Goal: Information Seeking & Learning: Learn about a topic

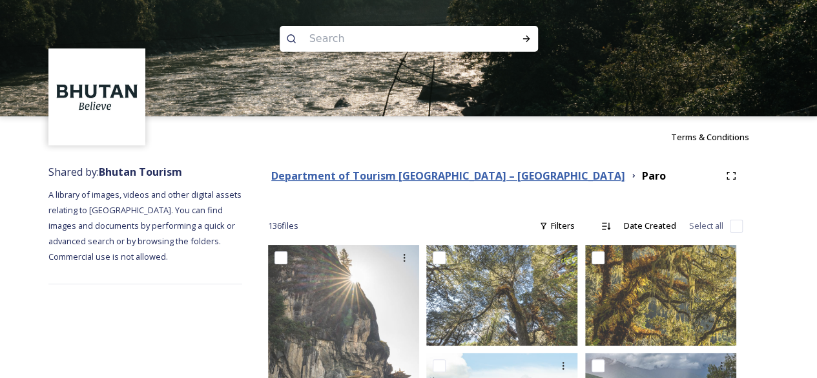
click at [427, 177] on strong "Department of Tourism [GEOGRAPHIC_DATA] – [GEOGRAPHIC_DATA]" at bounding box center [448, 176] width 354 height 14
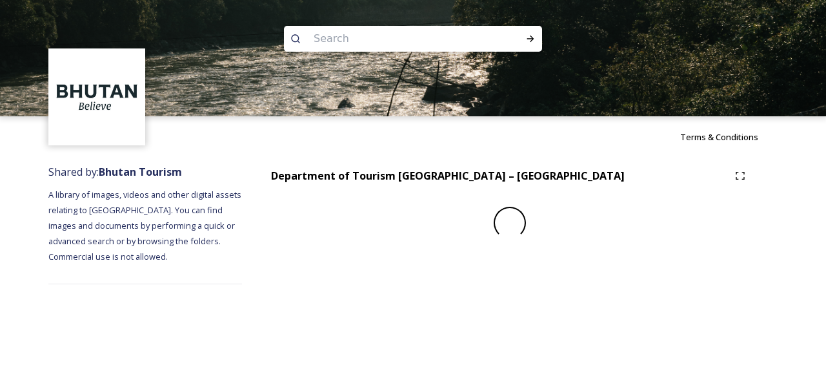
click at [372, 46] on input at bounding box center [395, 39] width 177 height 28
paste input "Drubchen"
type input "Drubchen"
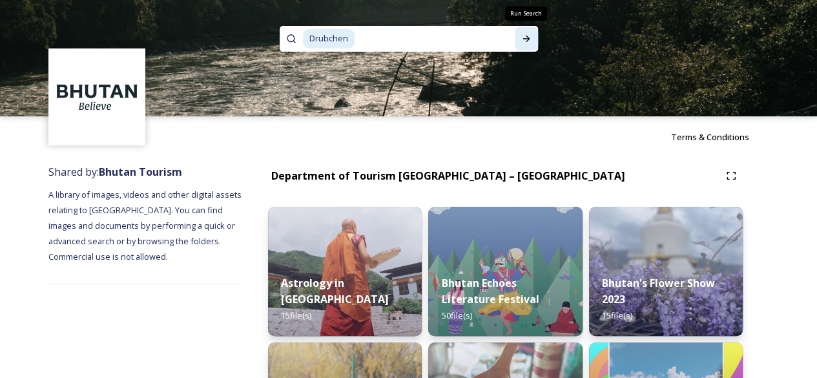
click at [523, 33] on div "Run Search" at bounding box center [526, 38] width 23 height 23
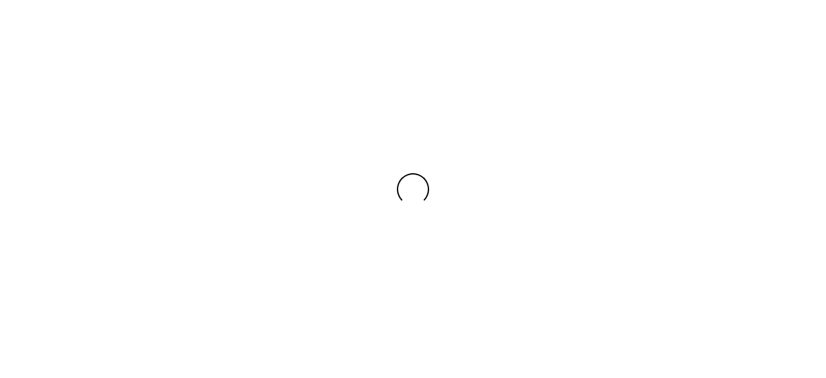
click at [526, 39] on div at bounding box center [413, 189] width 826 height 378
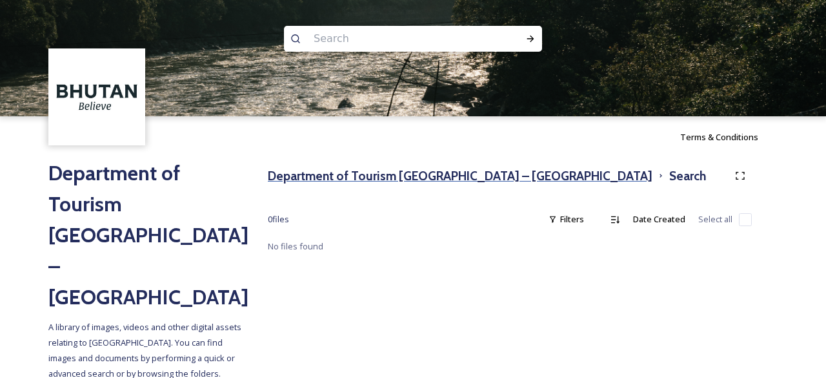
click at [465, 171] on h3 "Department of Tourism [GEOGRAPHIC_DATA] – [GEOGRAPHIC_DATA]" at bounding box center [460, 176] width 385 height 19
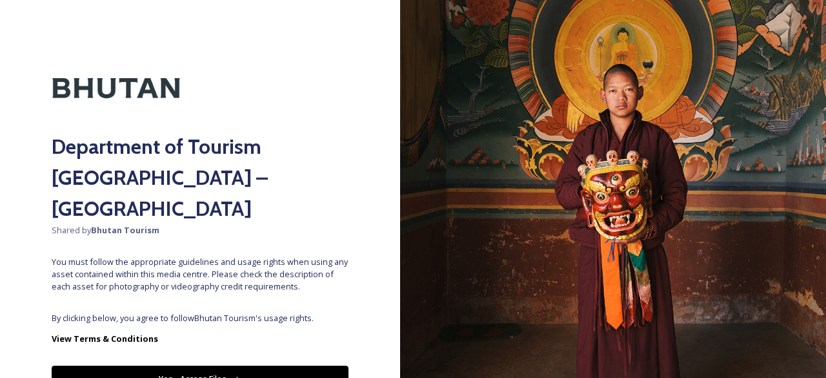
click at [182, 365] on button "Yes - Access Files" at bounding box center [200, 378] width 297 height 26
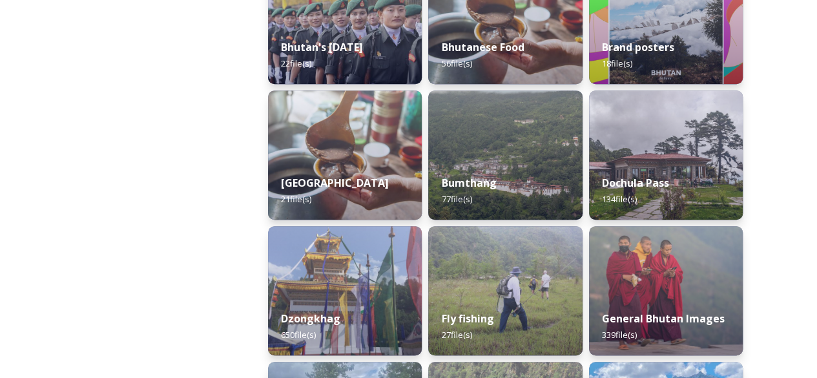
scroll to position [452, 0]
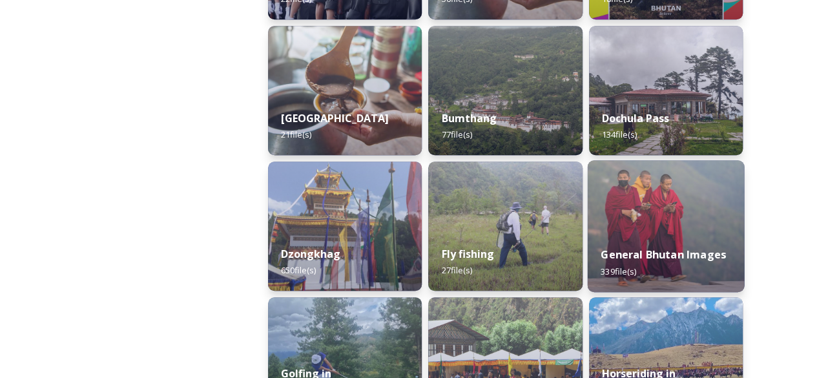
click at [648, 214] on img at bounding box center [665, 226] width 157 height 132
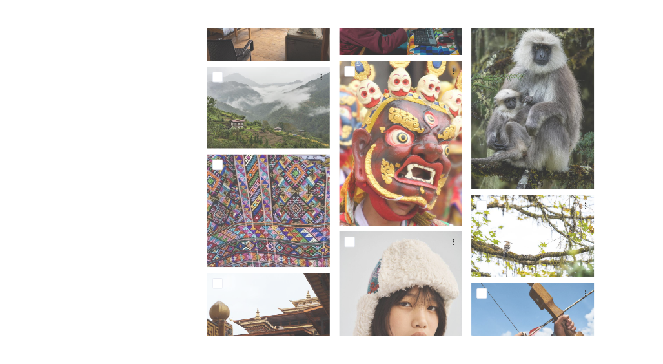
scroll to position [517, 0]
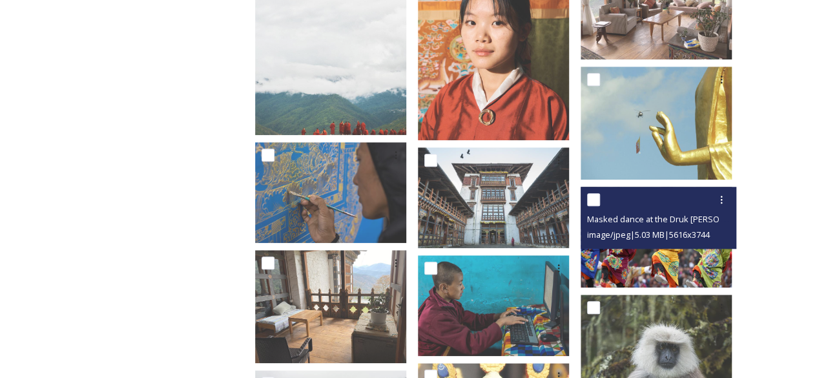
click at [684, 240] on img at bounding box center [655, 237] width 151 height 101
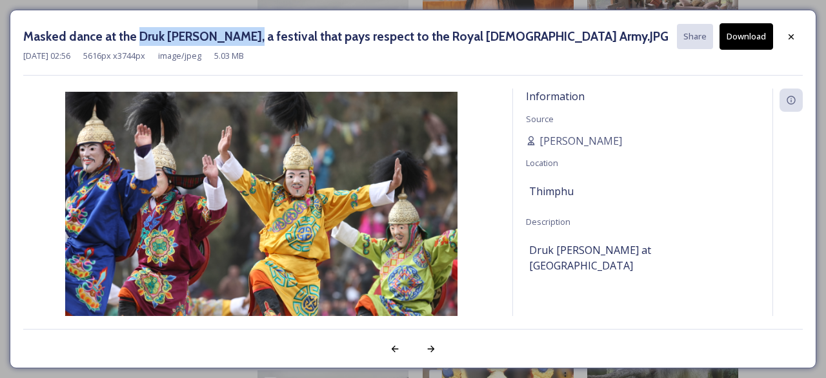
drag, startPoint x: 136, startPoint y: 36, endPoint x: 250, endPoint y: 37, distance: 114.3
click at [250, 37] on h3 "Masked dance at the Druk [PERSON_NAME], a festival that pays respect to the Roy…" at bounding box center [346, 36] width 646 height 19
copy h3 "Druk [PERSON_NAME]"
click at [792, 36] on icon at bounding box center [791, 36] width 5 height 5
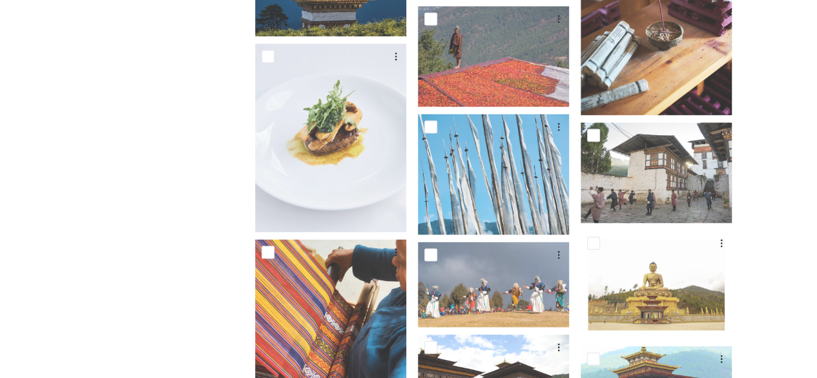
scroll to position [6198, 0]
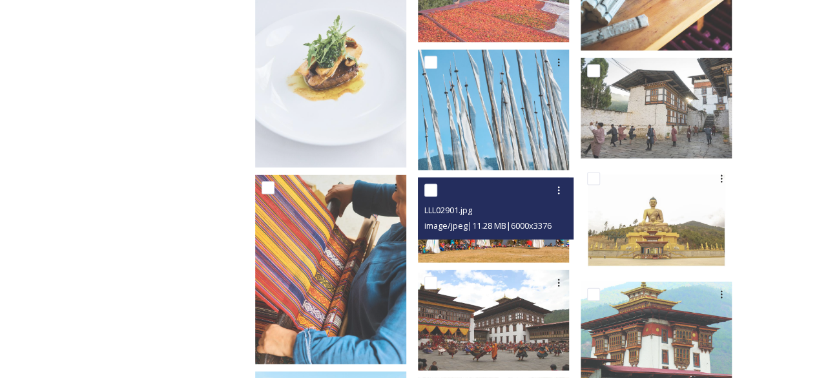
click at [520, 238] on img at bounding box center [493, 220] width 151 height 85
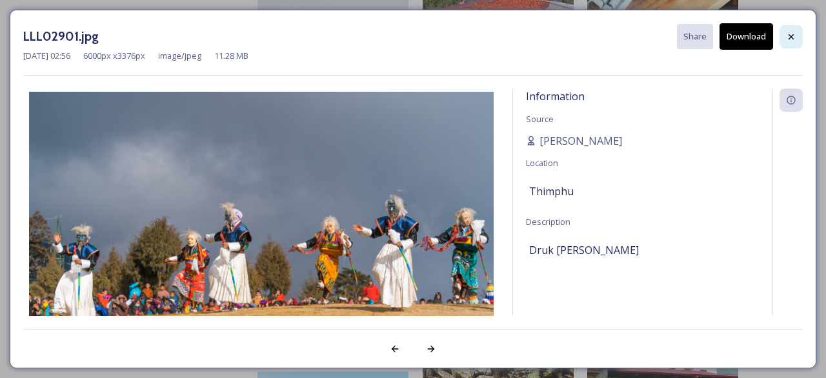
click at [794, 32] on icon at bounding box center [791, 37] width 10 height 10
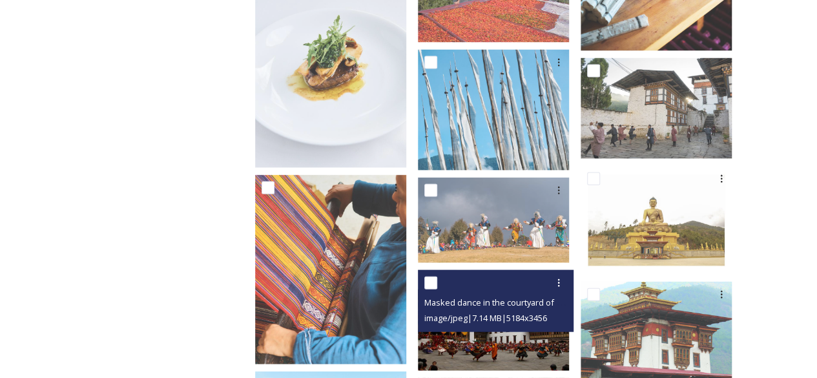
click at [515, 336] on img at bounding box center [493, 320] width 151 height 101
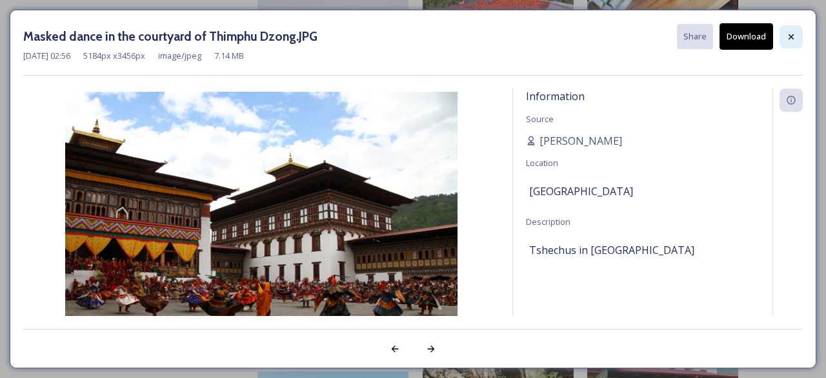
click at [785, 39] on div at bounding box center [791, 36] width 23 height 23
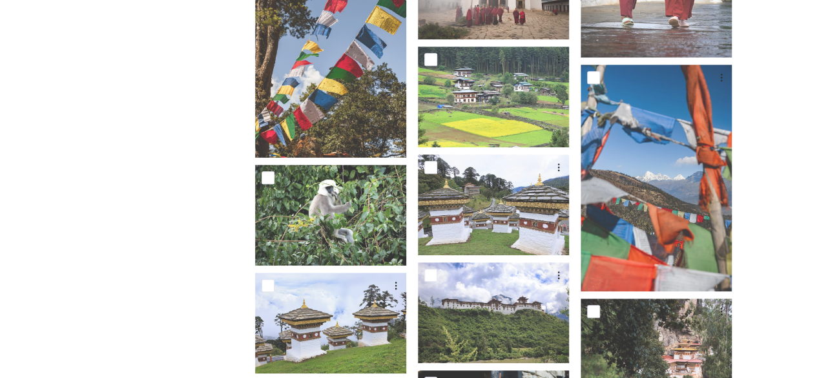
scroll to position [9814, 0]
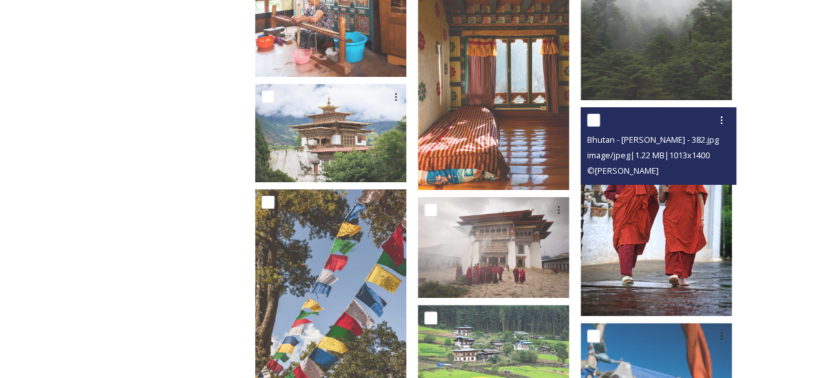
click at [660, 216] on img at bounding box center [655, 211] width 151 height 209
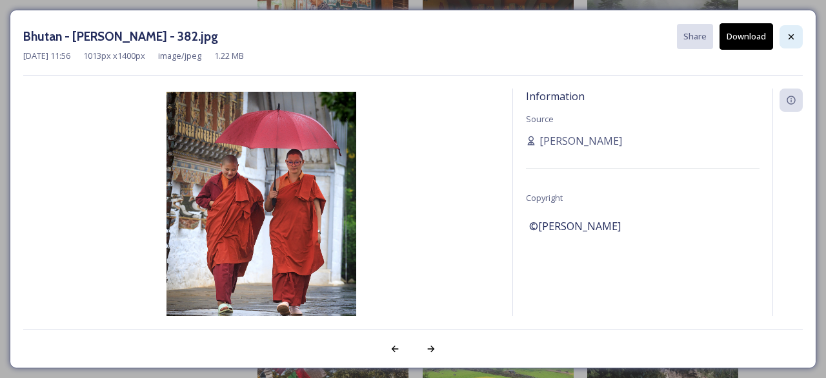
click at [793, 36] on icon at bounding box center [791, 37] width 10 height 10
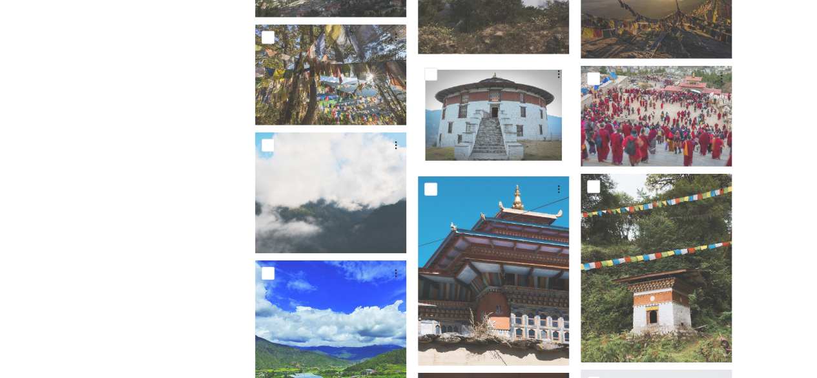
scroll to position [0, 0]
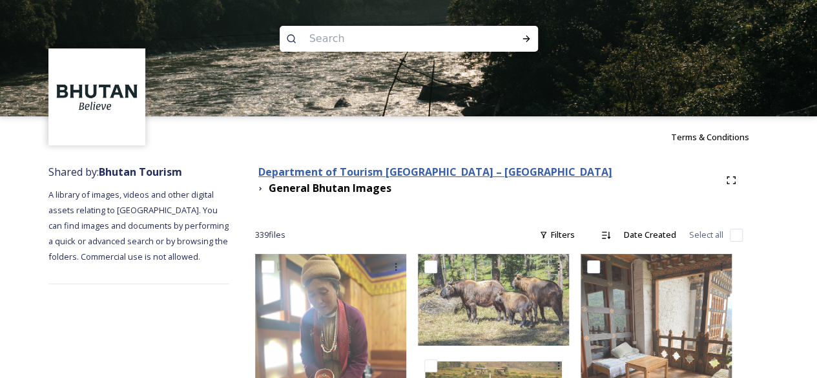
click at [467, 173] on strong "Department of Tourism [GEOGRAPHIC_DATA] – [GEOGRAPHIC_DATA]" at bounding box center [435, 172] width 354 height 14
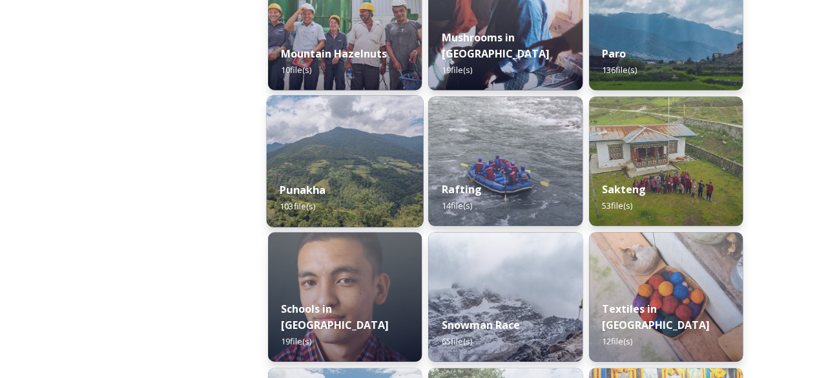
click at [329, 185] on div "Punakha 103 file(s)" at bounding box center [345, 197] width 157 height 59
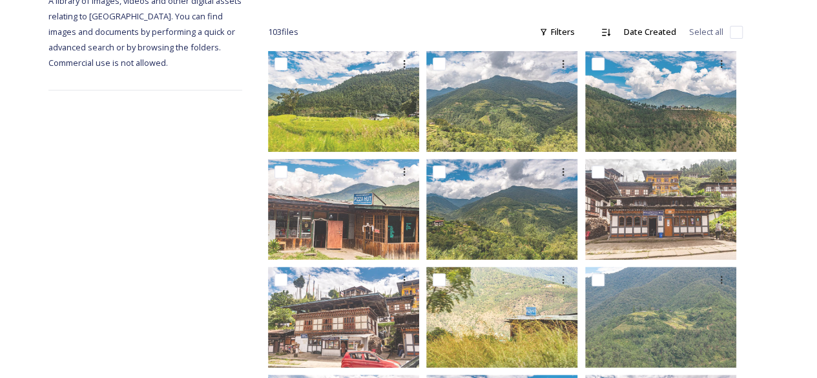
scroll to position [452, 0]
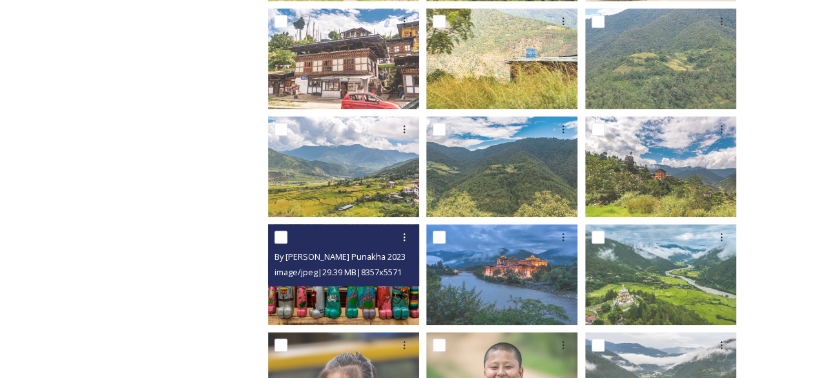
click at [354, 293] on img at bounding box center [343, 274] width 151 height 101
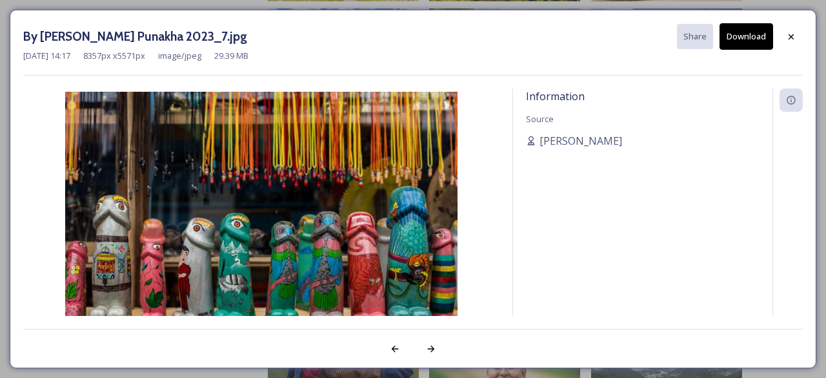
drag, startPoint x: 794, startPoint y: 28, endPoint x: 790, endPoint y: 34, distance: 6.6
click at [795, 28] on div at bounding box center [791, 36] width 23 height 23
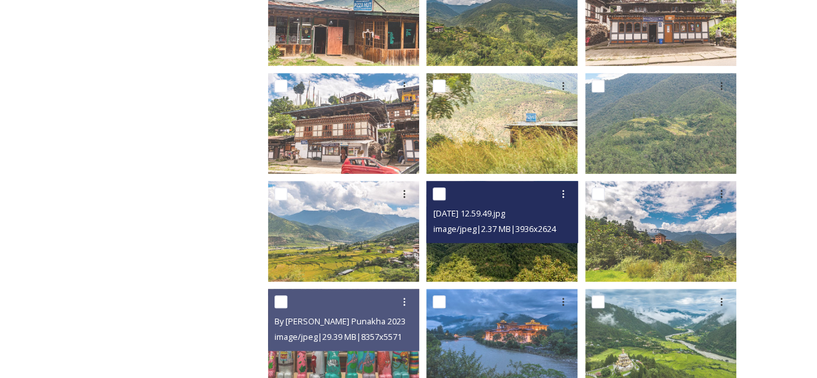
scroll to position [0, 0]
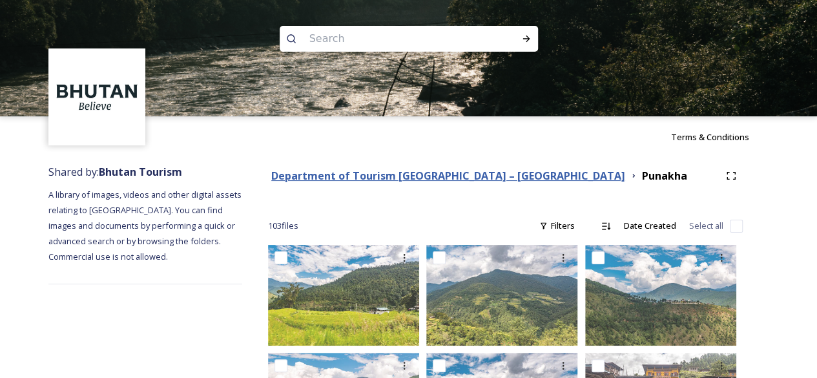
click at [462, 172] on strong "Department of Tourism [GEOGRAPHIC_DATA] – [GEOGRAPHIC_DATA]" at bounding box center [448, 176] width 354 height 14
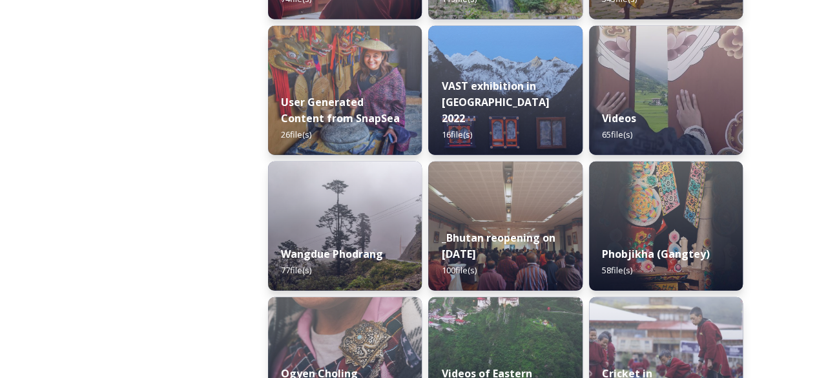
scroll to position [1872, 0]
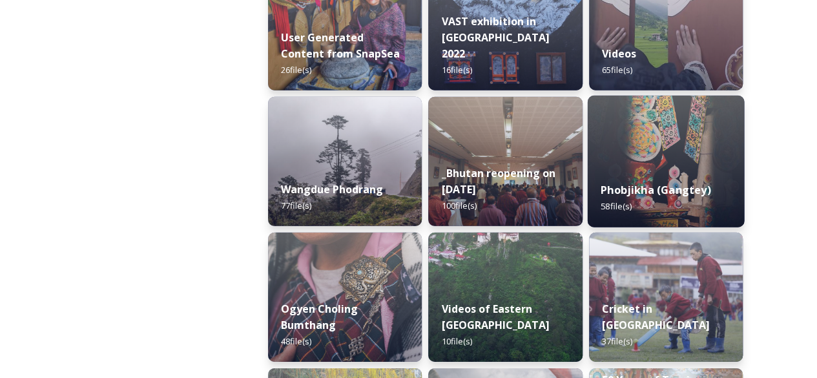
click at [659, 153] on img at bounding box center [665, 162] width 157 height 132
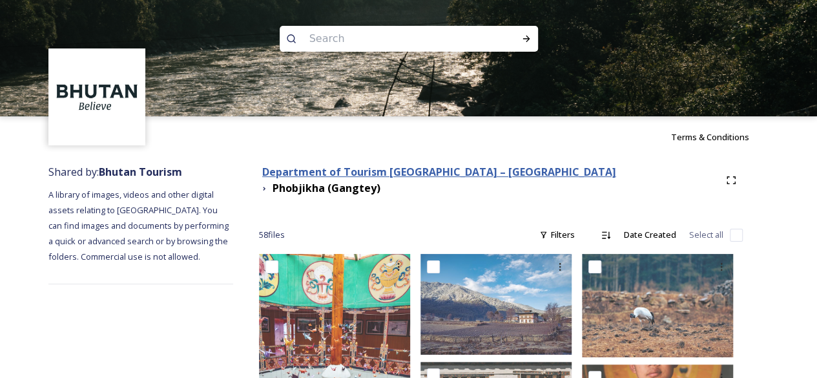
click at [475, 174] on strong "Department of Tourism [GEOGRAPHIC_DATA] – [GEOGRAPHIC_DATA]" at bounding box center [439, 172] width 354 height 14
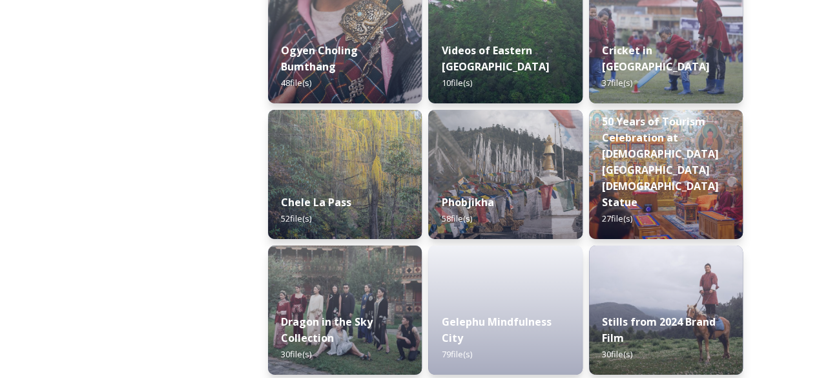
scroll to position [2275, 0]
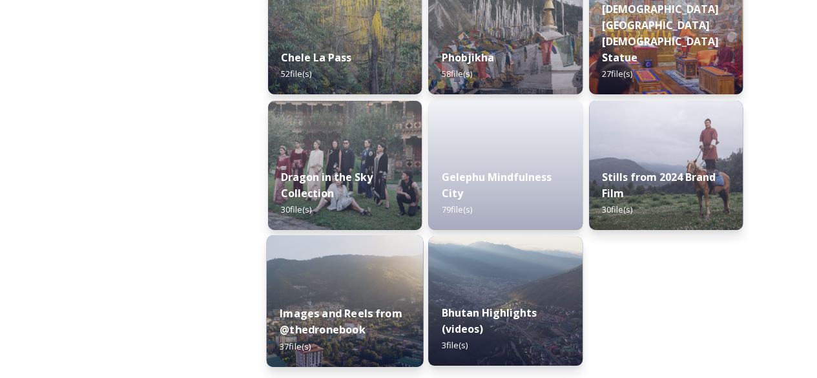
click at [343, 296] on div "Images and Reels from @thedronebook 37 file(s)" at bounding box center [345, 329] width 157 height 75
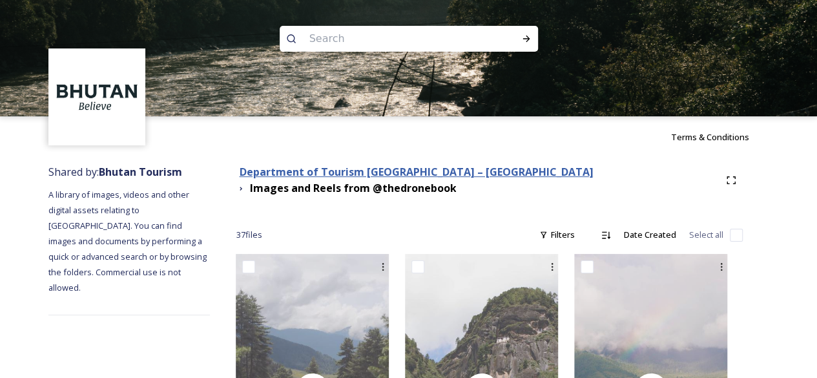
click at [366, 175] on strong "Department of Tourism [GEOGRAPHIC_DATA] – [GEOGRAPHIC_DATA]" at bounding box center [416, 172] width 354 height 14
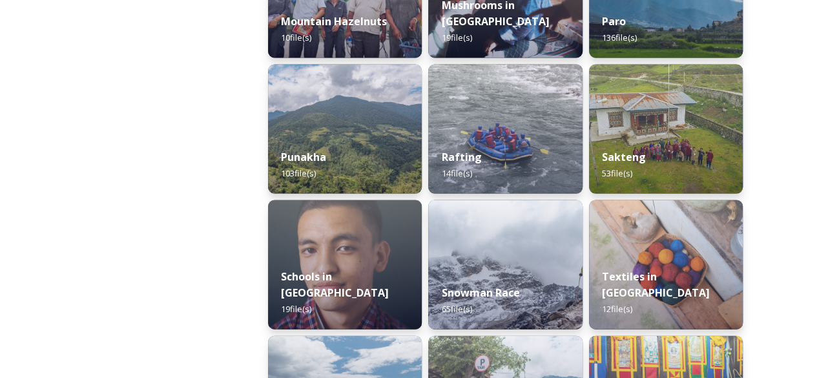
scroll to position [904, 0]
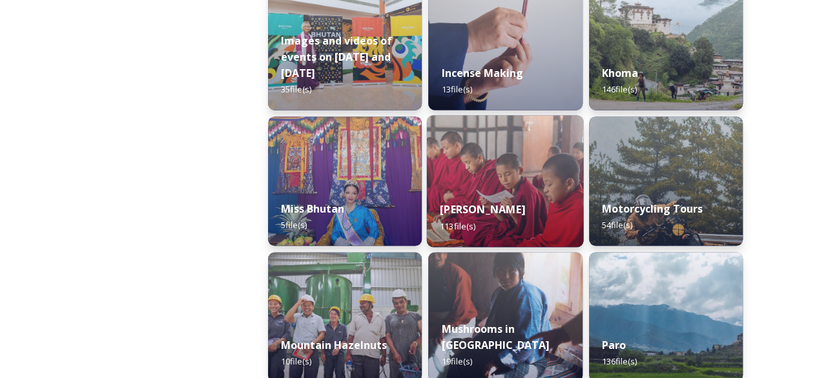
click at [504, 192] on div "[PERSON_NAME] 113 file(s)" at bounding box center [505, 217] width 157 height 59
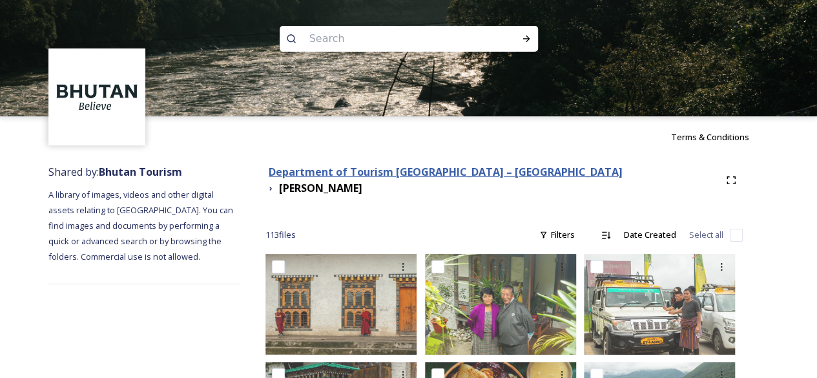
click at [435, 176] on strong "Department of Tourism [GEOGRAPHIC_DATA] – [GEOGRAPHIC_DATA]" at bounding box center [446, 172] width 354 height 14
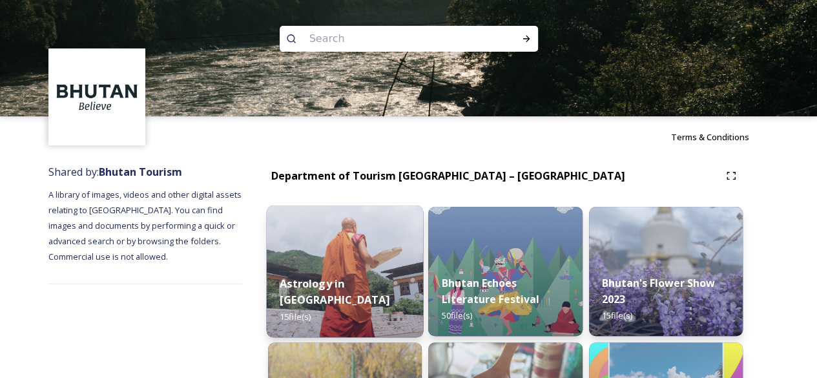
click at [364, 249] on img at bounding box center [345, 271] width 157 height 132
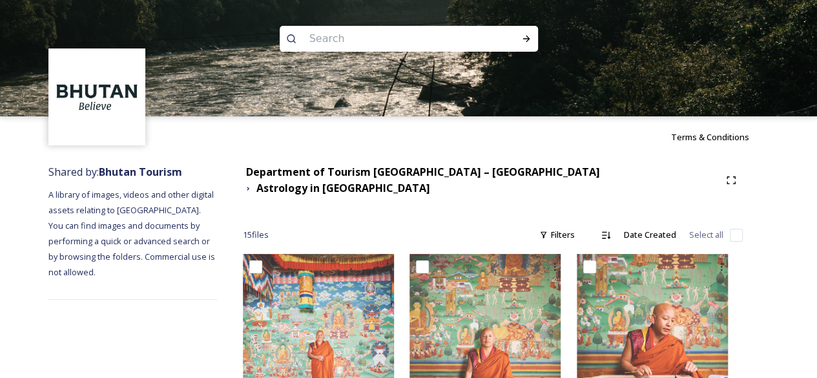
scroll to position [194, 0]
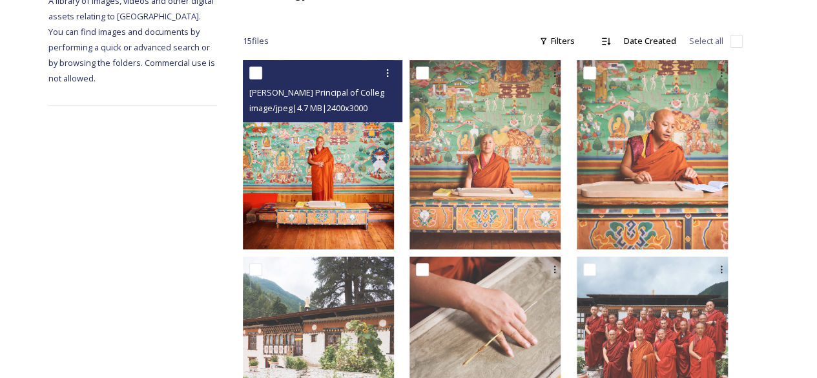
click at [329, 151] on img at bounding box center [318, 154] width 151 height 189
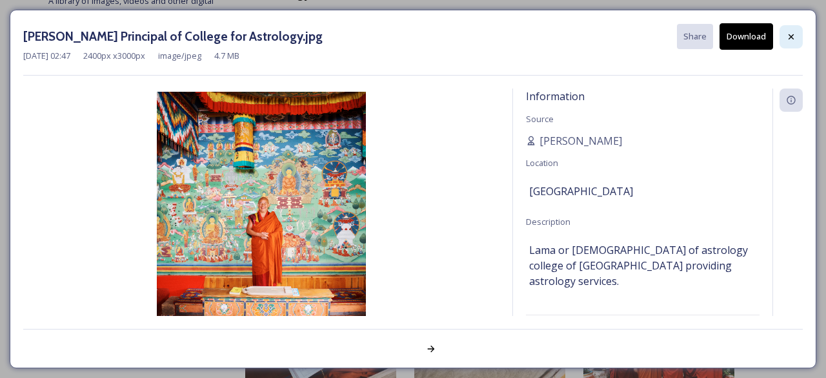
click at [788, 36] on icon at bounding box center [791, 37] width 10 height 10
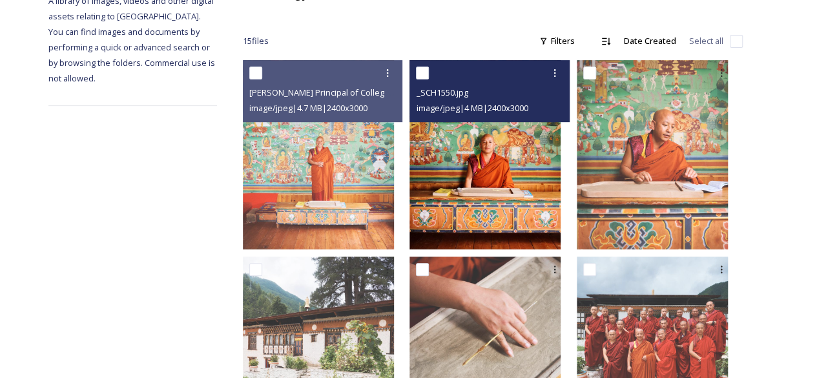
scroll to position [0, 0]
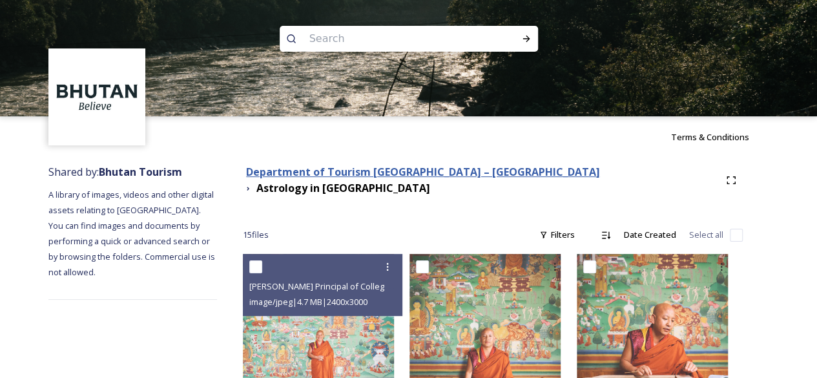
click at [473, 174] on strong "Department of Tourism [GEOGRAPHIC_DATA] – [GEOGRAPHIC_DATA]" at bounding box center [423, 172] width 354 height 14
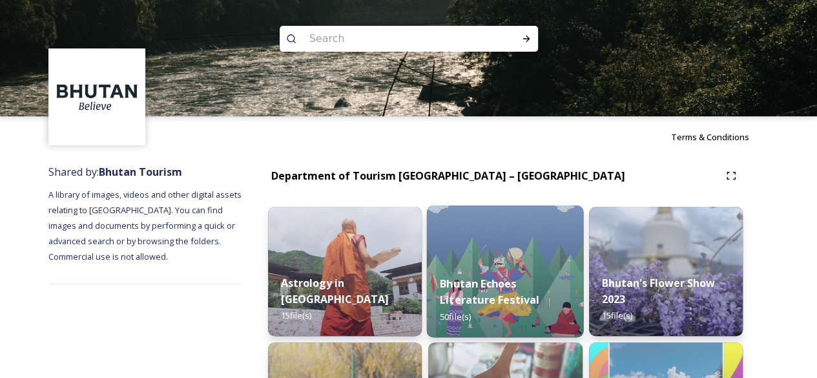
click at [509, 274] on div "Bhutan Echoes Literature Festival 50 file(s)" at bounding box center [505, 299] width 157 height 75
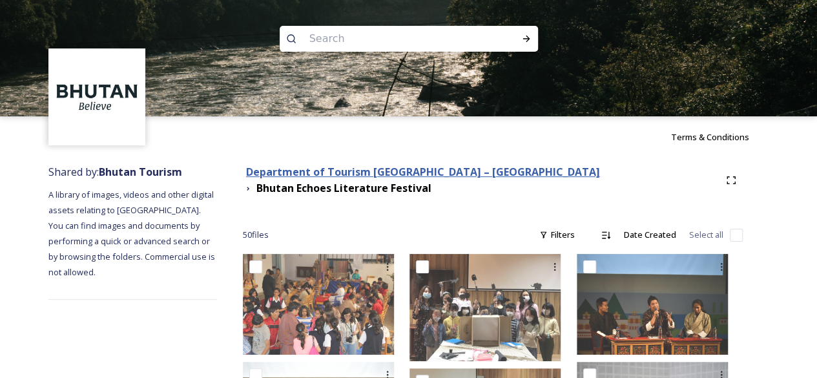
click at [458, 178] on strong "Department of Tourism [GEOGRAPHIC_DATA] – [GEOGRAPHIC_DATA]" at bounding box center [423, 172] width 354 height 14
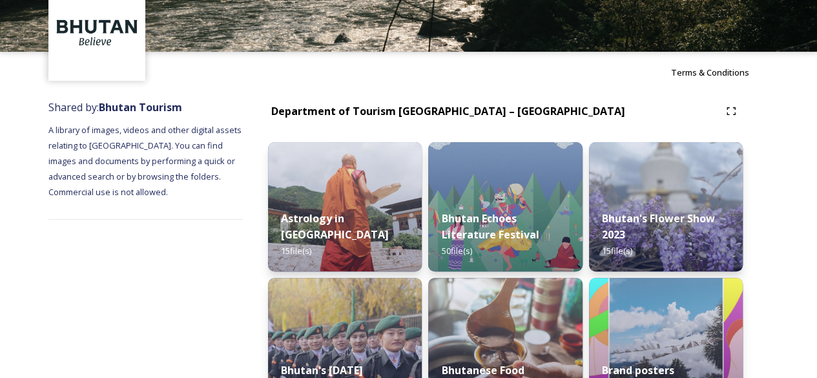
scroll to position [194, 0]
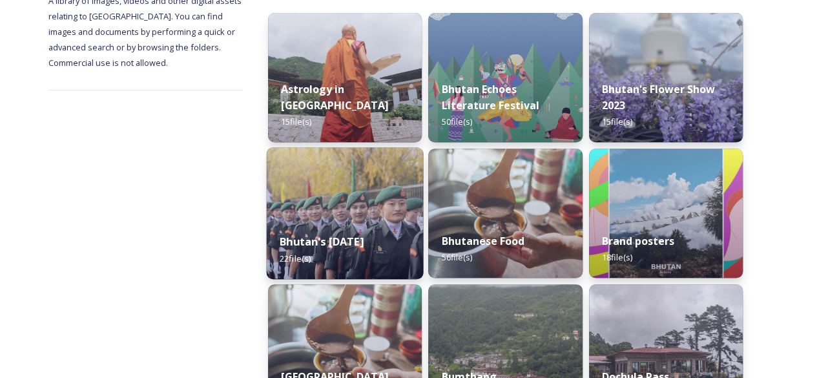
click at [354, 194] on img at bounding box center [345, 213] width 157 height 132
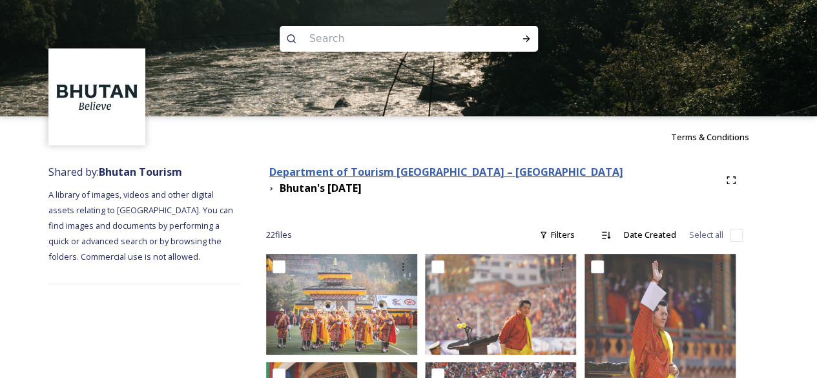
click at [478, 179] on strong "Department of Tourism [GEOGRAPHIC_DATA] – [GEOGRAPHIC_DATA]" at bounding box center [446, 172] width 354 height 14
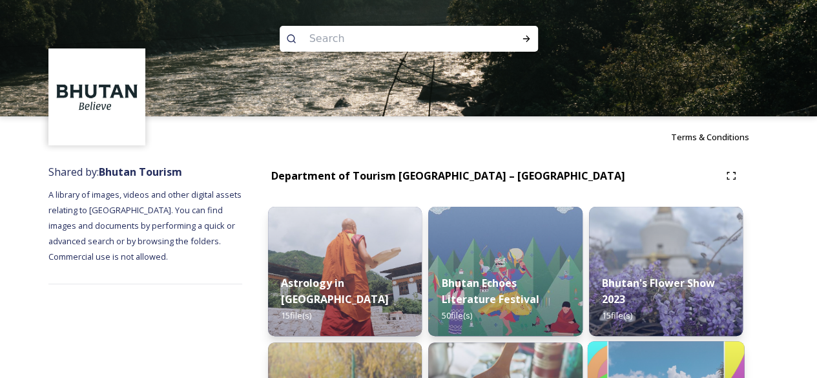
scroll to position [194, 0]
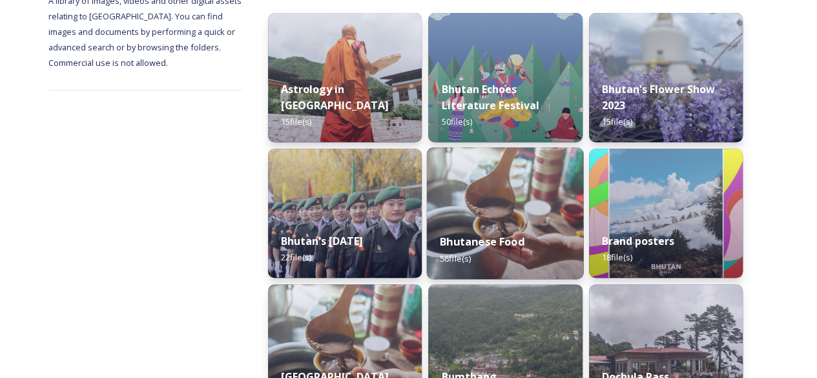
click at [502, 204] on img at bounding box center [505, 213] width 157 height 132
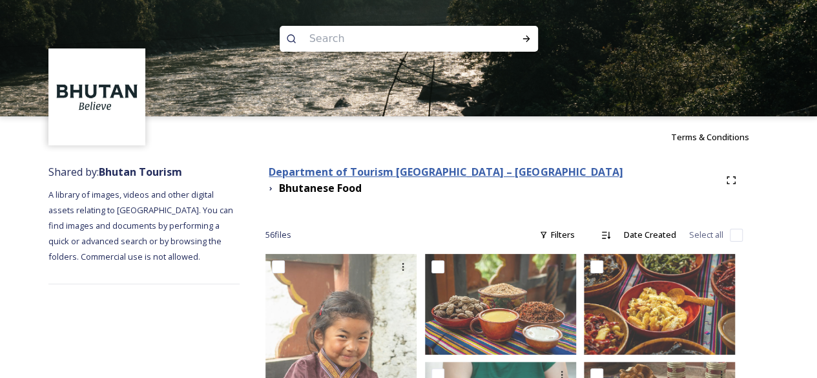
click at [460, 174] on strong "Department of Tourism [GEOGRAPHIC_DATA] – [GEOGRAPHIC_DATA]" at bounding box center [446, 172] width 354 height 14
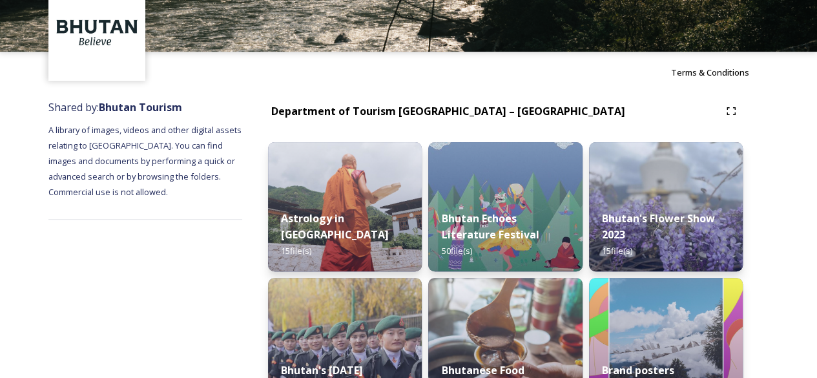
scroll to position [258, 0]
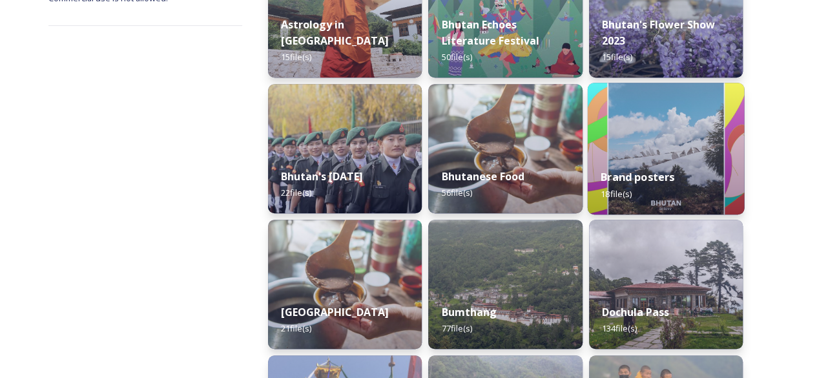
click at [708, 135] on img at bounding box center [665, 149] width 157 height 132
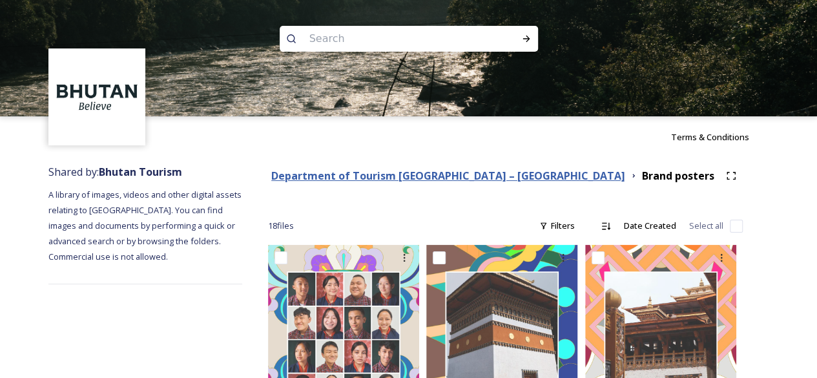
drag, startPoint x: 466, startPoint y: 178, endPoint x: 458, endPoint y: 179, distance: 7.4
click at [466, 178] on strong "Department of Tourism [GEOGRAPHIC_DATA] – [GEOGRAPHIC_DATA]" at bounding box center [448, 176] width 354 height 14
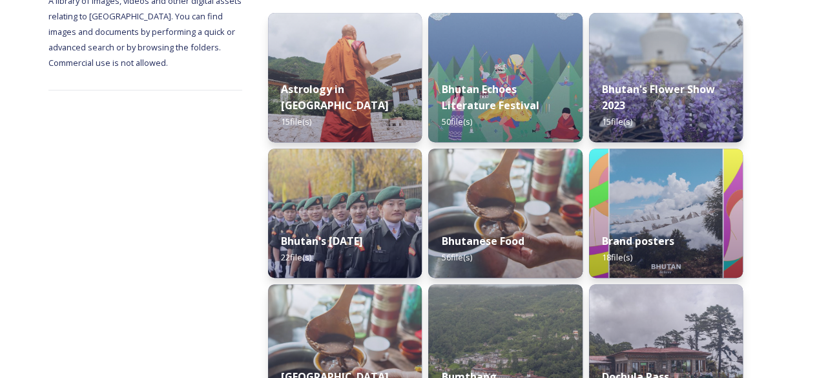
scroll to position [258, 0]
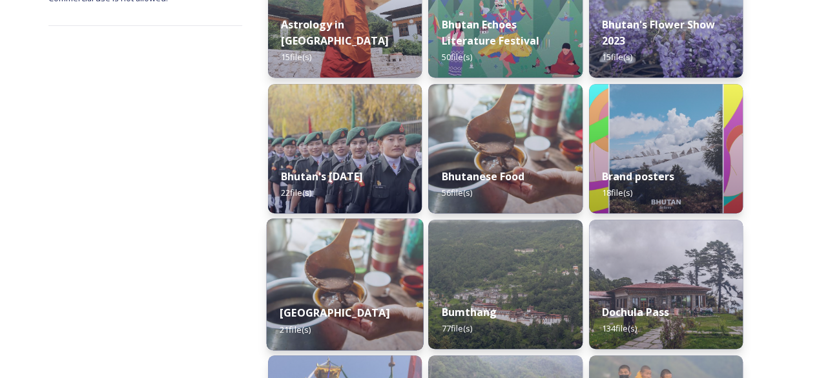
click at [343, 274] on img at bounding box center [345, 284] width 157 height 132
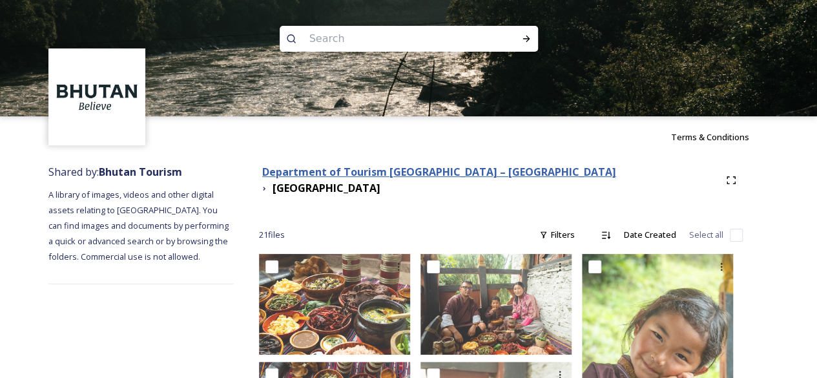
click at [433, 179] on strong "Department of Tourism [GEOGRAPHIC_DATA] – [GEOGRAPHIC_DATA]" at bounding box center [439, 172] width 354 height 14
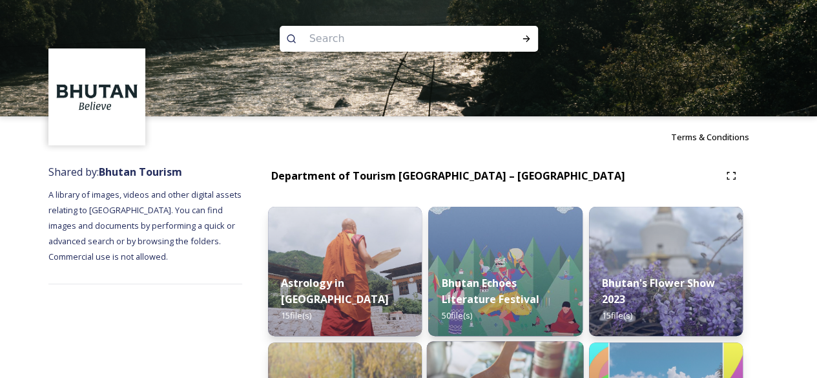
scroll to position [323, 0]
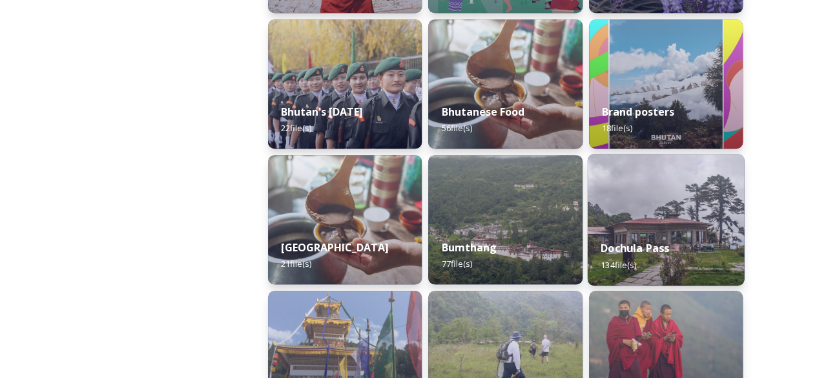
click at [656, 204] on img at bounding box center [665, 220] width 157 height 132
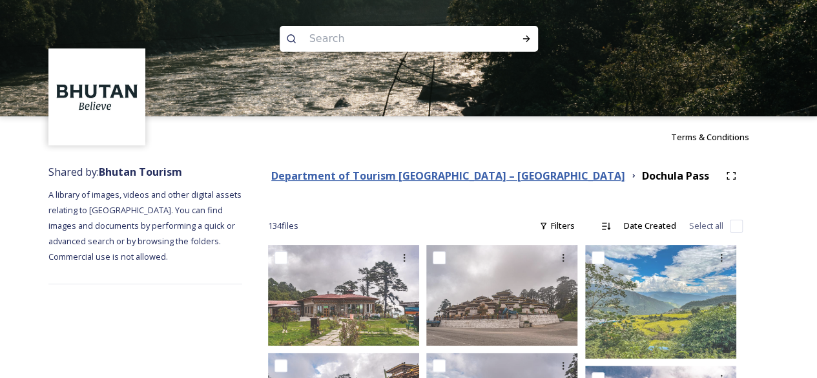
click at [473, 172] on strong "Department of Tourism [GEOGRAPHIC_DATA] – [GEOGRAPHIC_DATA]" at bounding box center [448, 176] width 354 height 14
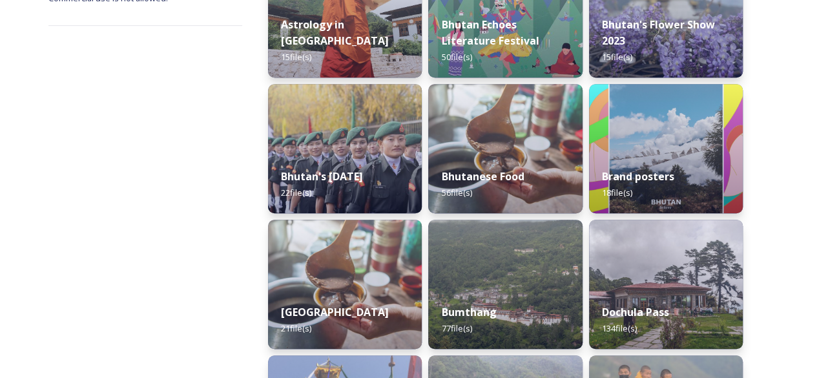
scroll to position [517, 0]
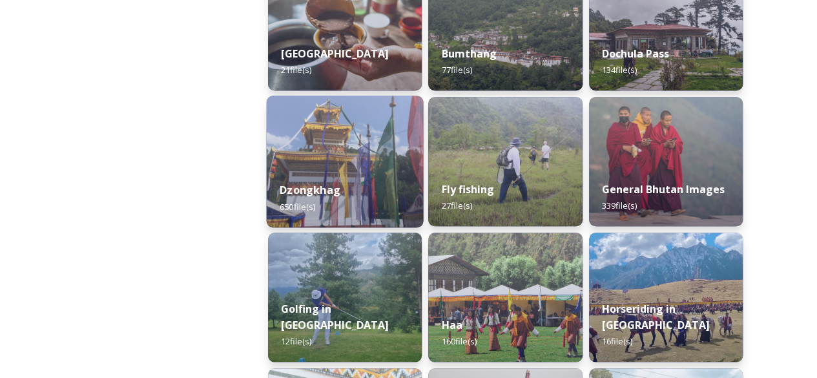
click at [362, 163] on img at bounding box center [345, 162] width 157 height 132
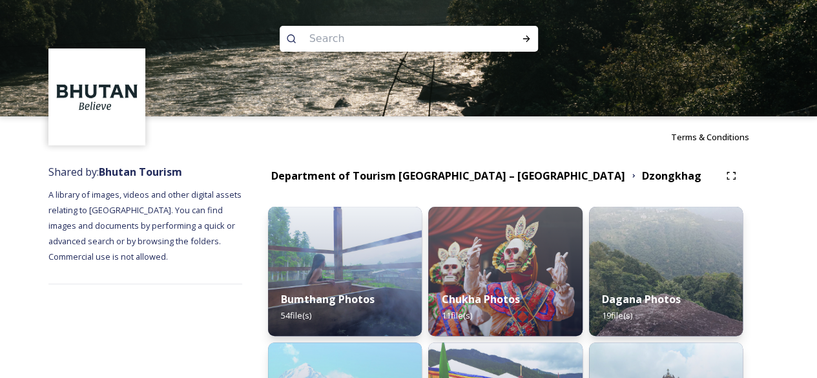
scroll to position [129, 0]
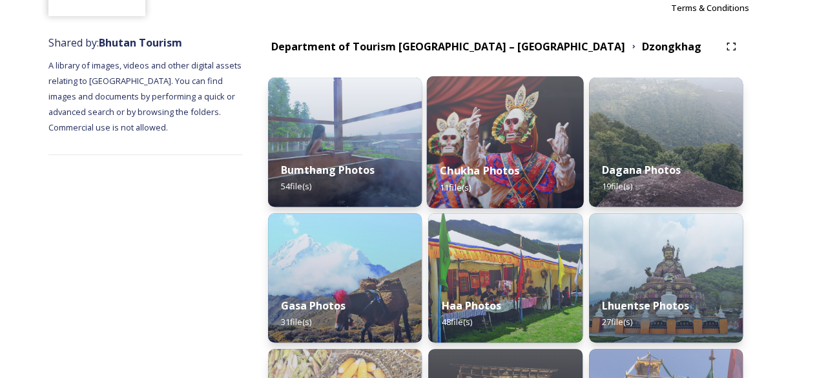
click at [531, 132] on img at bounding box center [505, 142] width 157 height 132
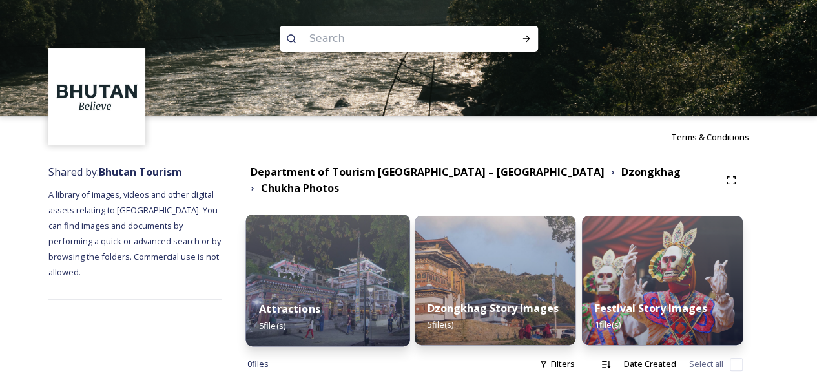
scroll to position [18, 0]
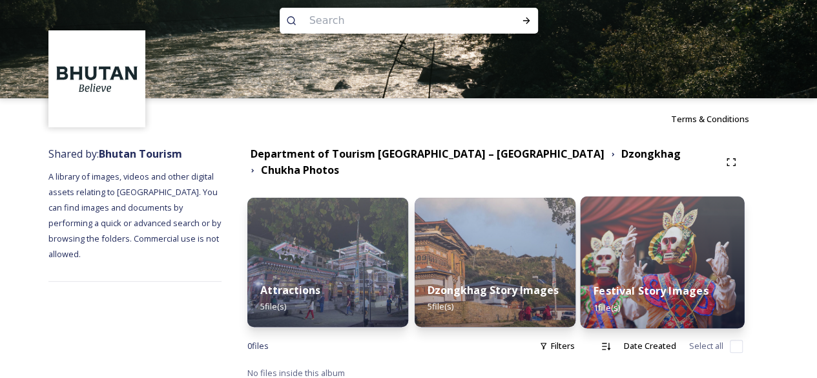
click at [676, 246] on img at bounding box center [662, 262] width 164 height 132
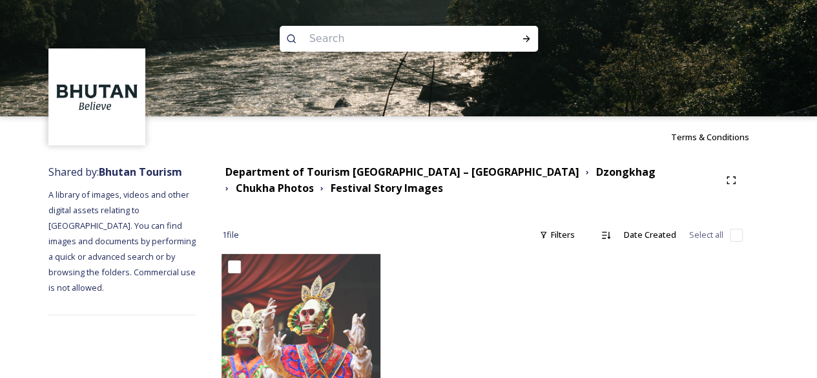
scroll to position [63, 0]
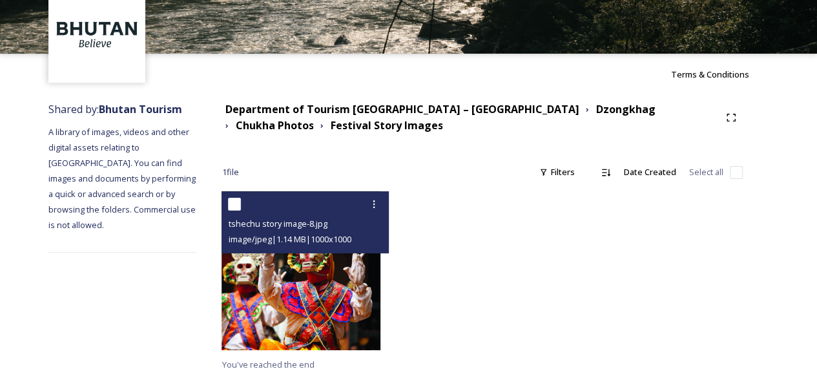
click at [347, 269] on img at bounding box center [300, 270] width 159 height 159
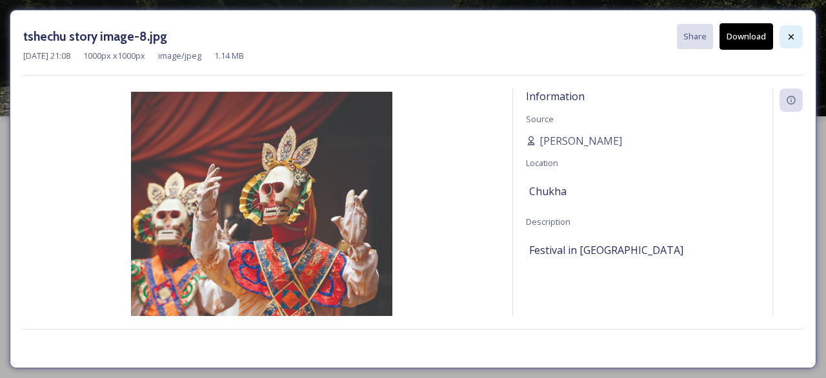
click at [790, 38] on icon at bounding box center [791, 36] width 5 height 5
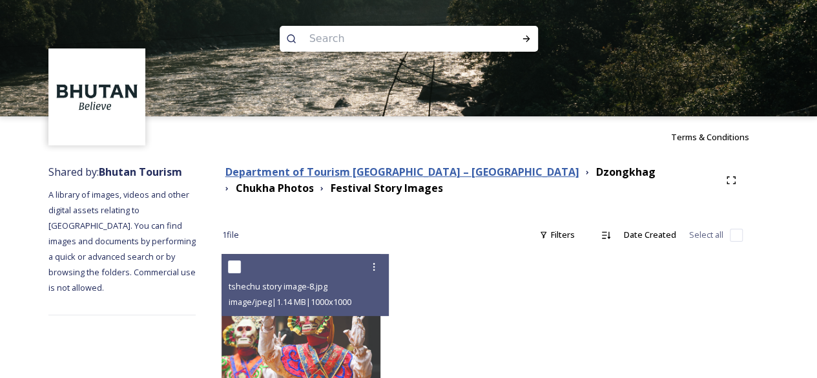
click at [460, 169] on strong "Department of Tourism [GEOGRAPHIC_DATA] – [GEOGRAPHIC_DATA]" at bounding box center [402, 172] width 354 height 14
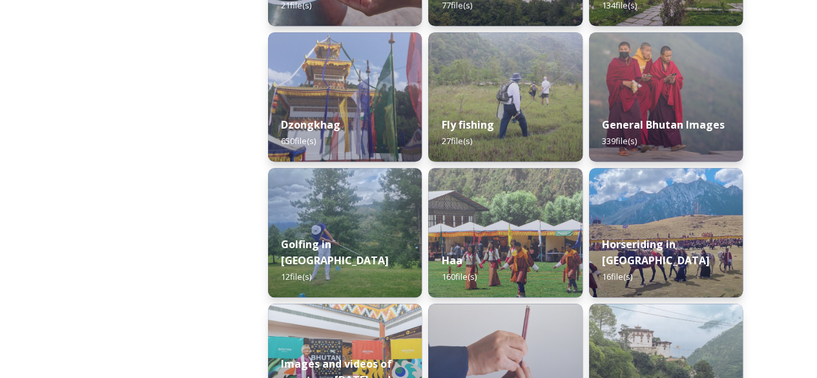
scroll to position [452, 0]
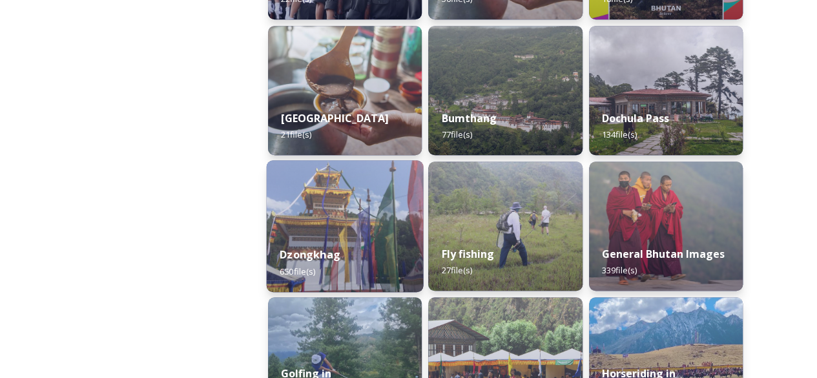
click at [363, 207] on img at bounding box center [345, 226] width 157 height 132
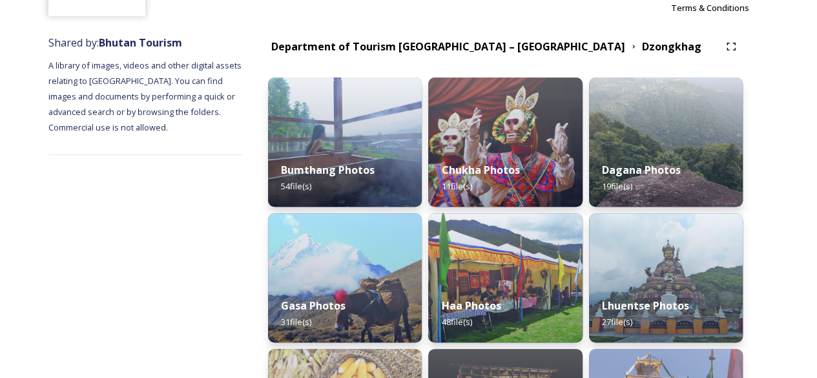
scroll to position [258, 0]
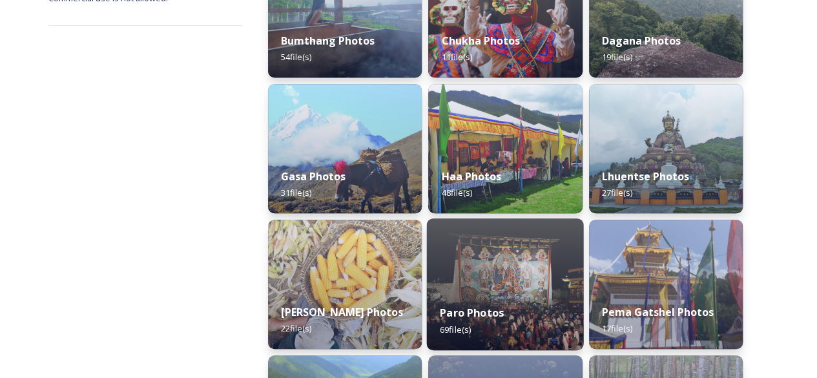
click at [504, 266] on img at bounding box center [505, 284] width 157 height 132
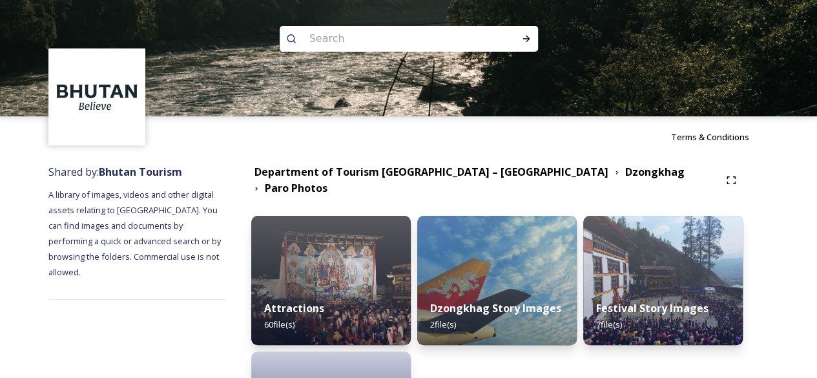
scroll to position [129, 0]
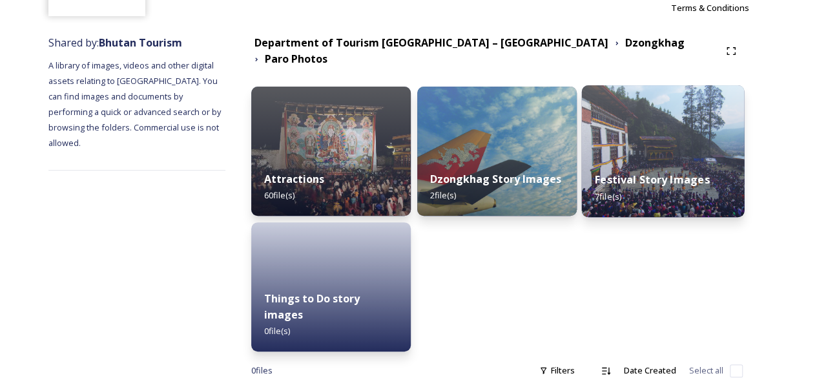
click at [672, 158] on div "Festival Story Images 7 file(s)" at bounding box center [662, 187] width 163 height 59
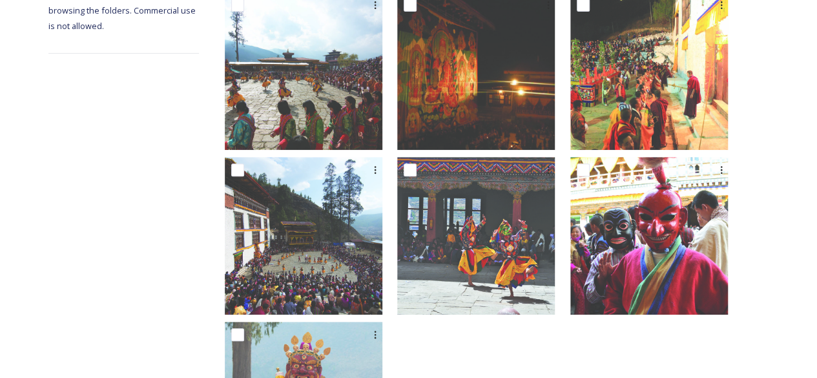
scroll to position [68, 0]
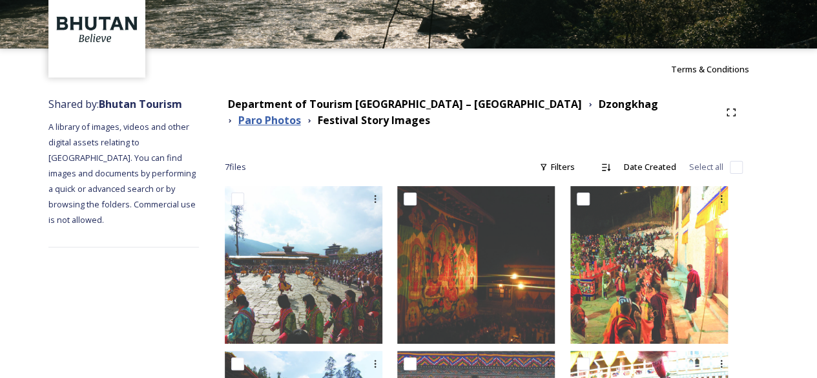
click at [301, 113] on strong "Paro Photos" at bounding box center [269, 120] width 63 height 14
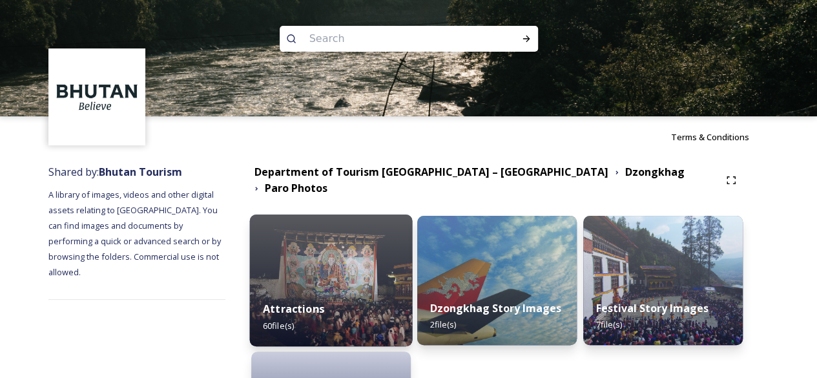
scroll to position [154, 0]
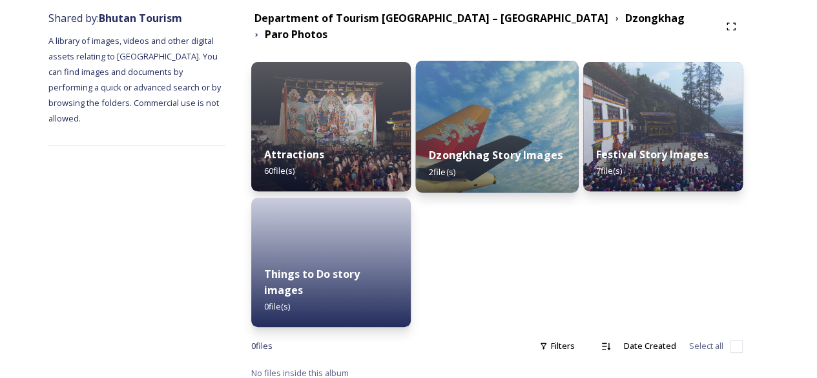
click at [497, 111] on img at bounding box center [496, 127] width 163 height 132
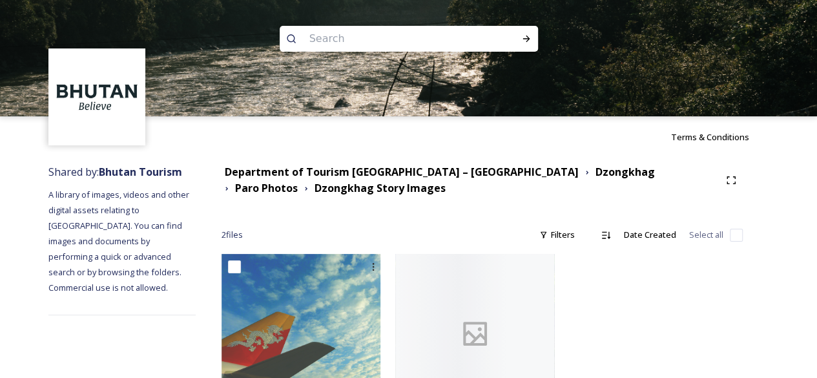
scroll to position [63, 0]
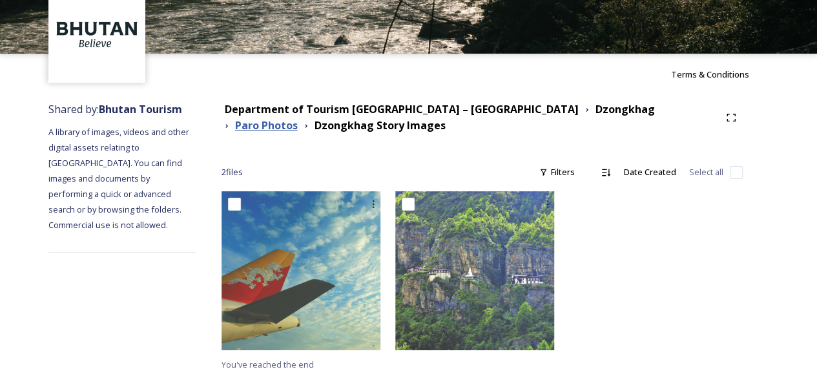
click at [298, 118] on strong "Paro Photos" at bounding box center [266, 125] width 63 height 14
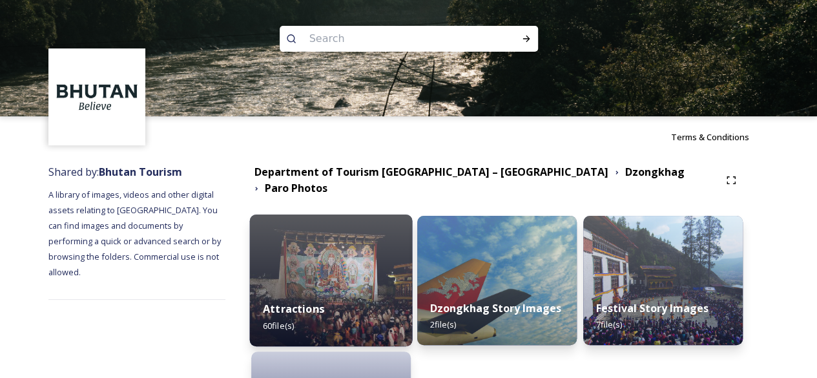
scroll to position [129, 0]
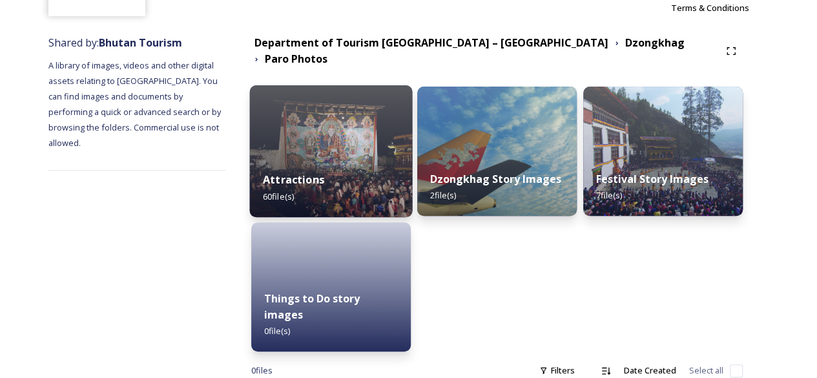
click at [335, 158] on div "Attractions 60 file(s)" at bounding box center [330, 187] width 163 height 59
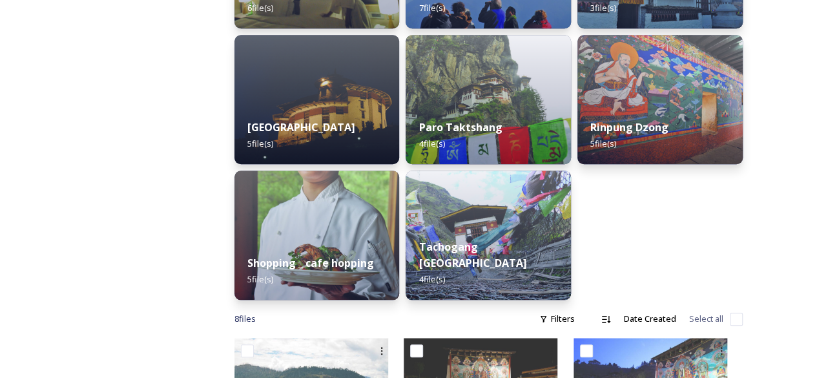
scroll to position [323, 0]
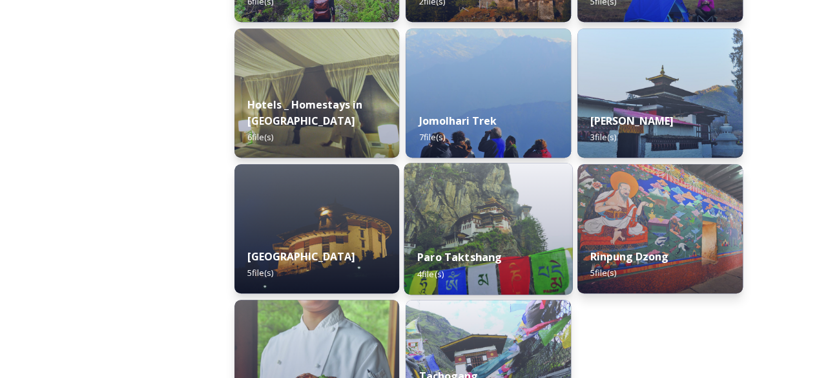
click at [498, 233] on img at bounding box center [488, 229] width 169 height 132
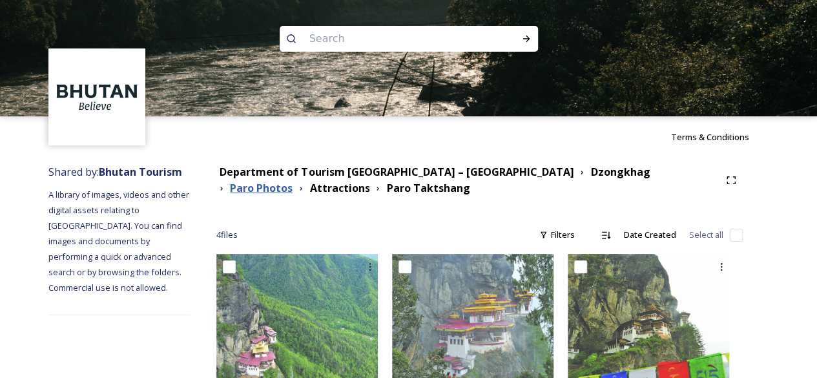
click at [292, 181] on strong "Paro Photos" at bounding box center [261, 188] width 63 height 14
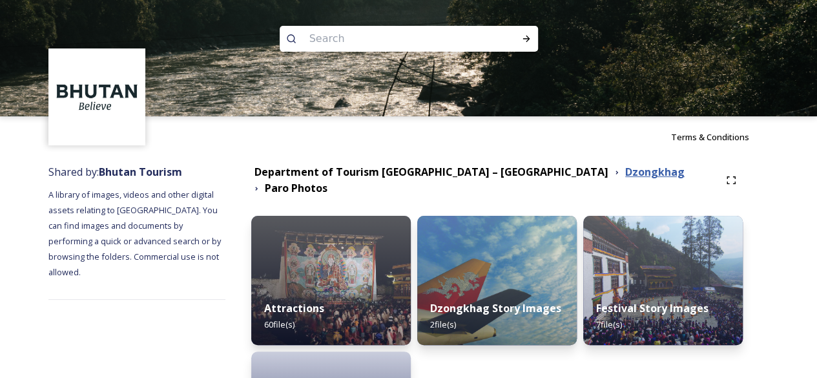
click at [625, 176] on strong "Dzongkhag" at bounding box center [654, 172] width 59 height 14
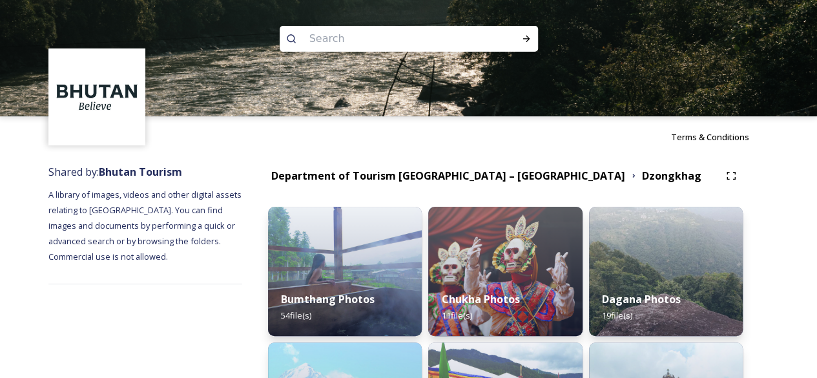
click at [502, 241] on img at bounding box center [505, 271] width 154 height 129
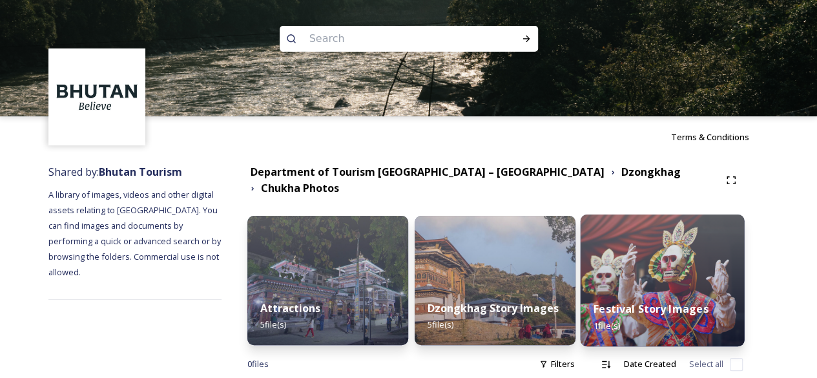
click at [664, 276] on img at bounding box center [662, 280] width 164 height 132
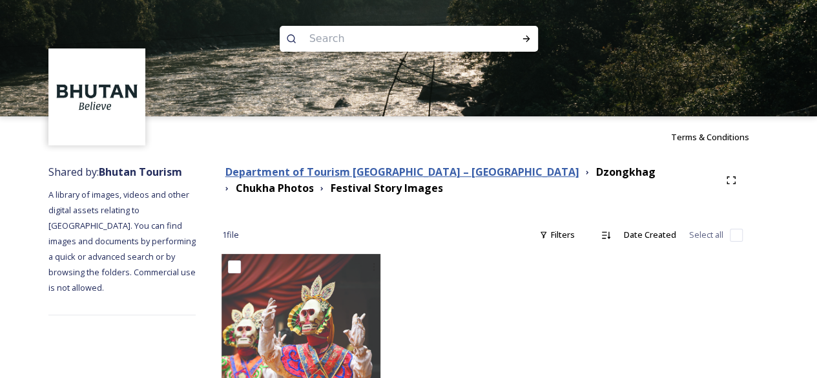
click at [455, 174] on strong "Department of Tourism [GEOGRAPHIC_DATA] – [GEOGRAPHIC_DATA]" at bounding box center [402, 172] width 354 height 14
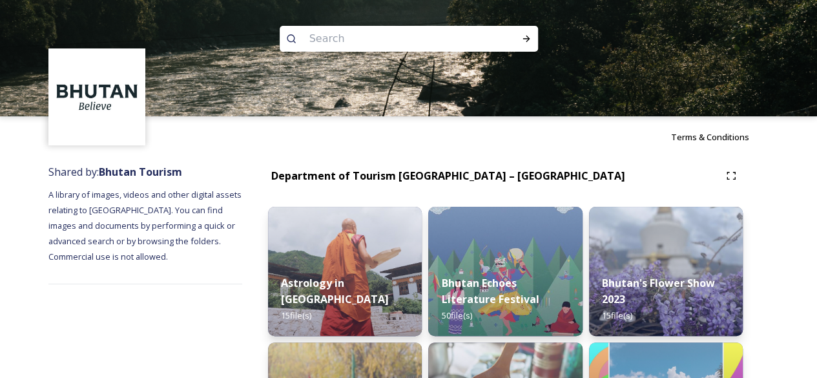
click at [416, 37] on input at bounding box center [391, 39] width 177 height 28
type input "punakha"
click at [528, 37] on icon at bounding box center [526, 39] width 10 height 10
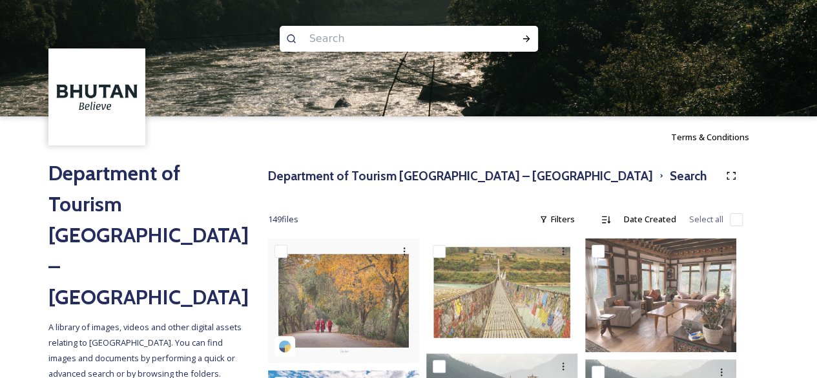
scroll to position [65, 0]
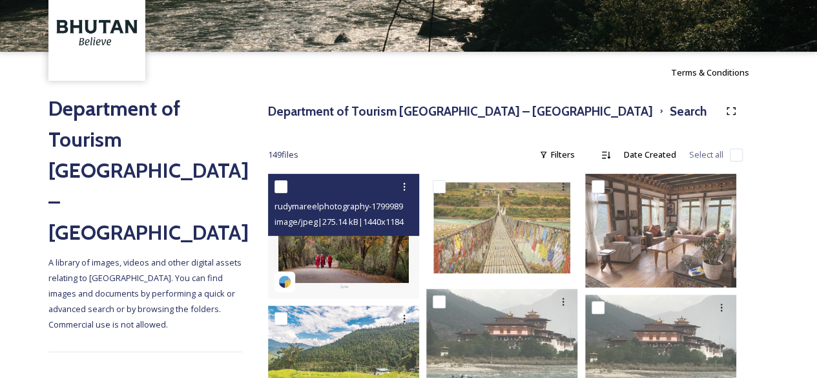
click at [342, 254] on img at bounding box center [343, 236] width 151 height 125
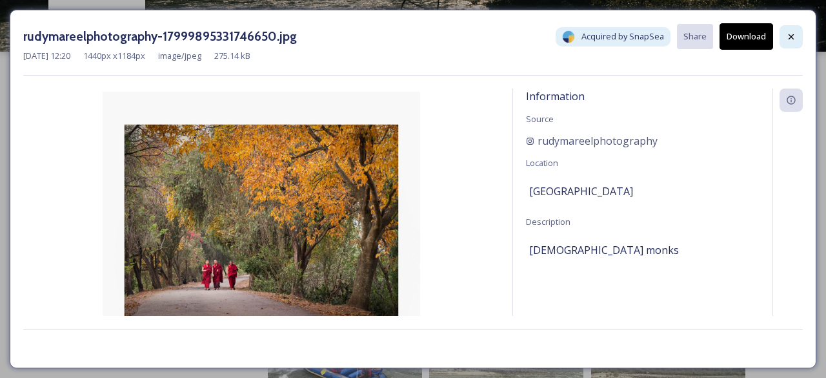
click at [792, 34] on icon at bounding box center [791, 37] width 10 height 10
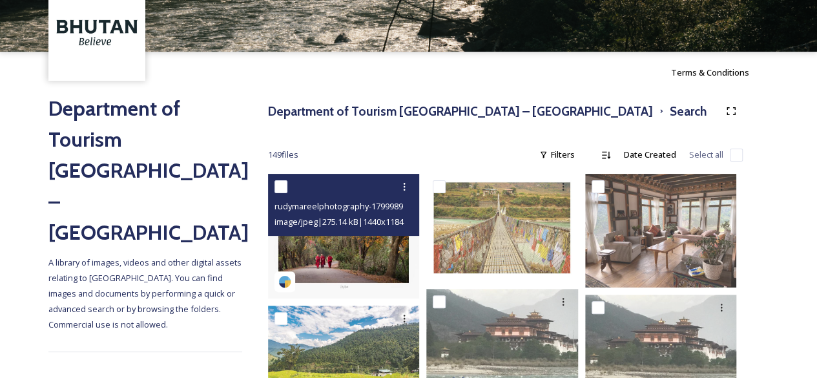
click at [338, 246] on img at bounding box center [343, 236] width 151 height 125
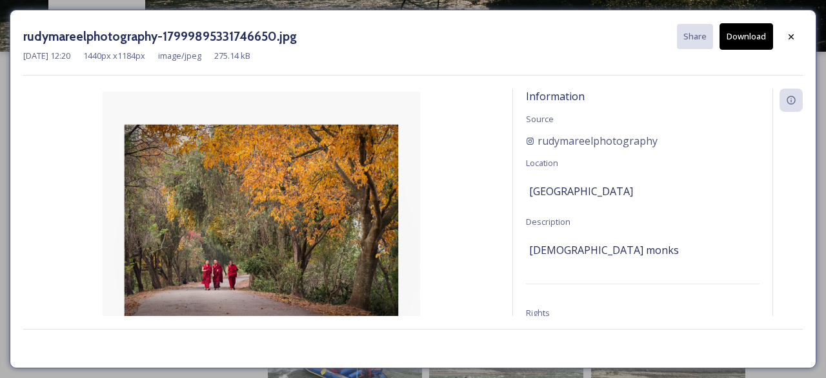
click at [788, 32] on icon at bounding box center [791, 37] width 10 height 10
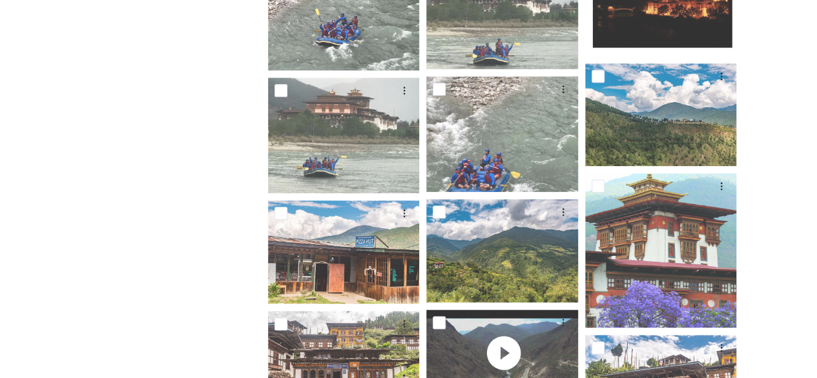
scroll to position [710, 0]
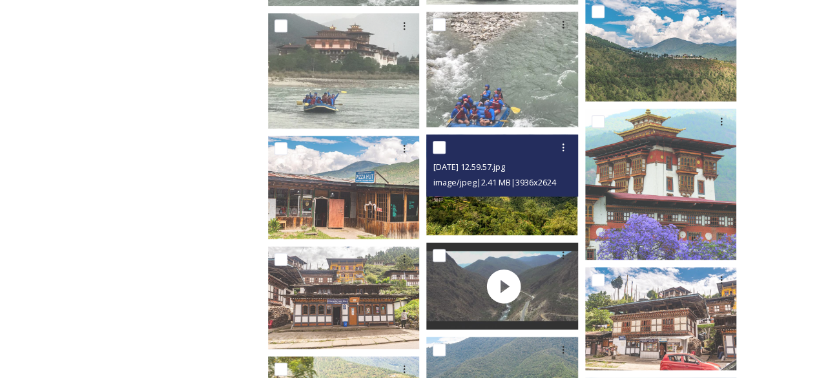
click at [500, 181] on span "image/jpeg | 2.41 MB | 3936 x 2624" at bounding box center [494, 182] width 123 height 12
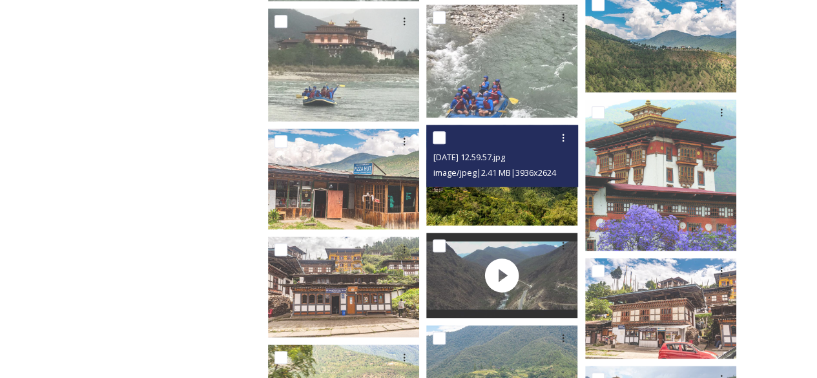
click at [510, 197] on img at bounding box center [501, 175] width 151 height 101
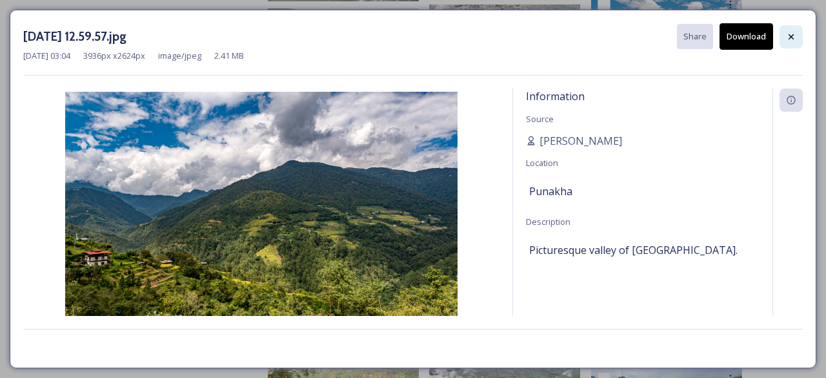
click at [788, 37] on icon at bounding box center [791, 37] width 10 height 10
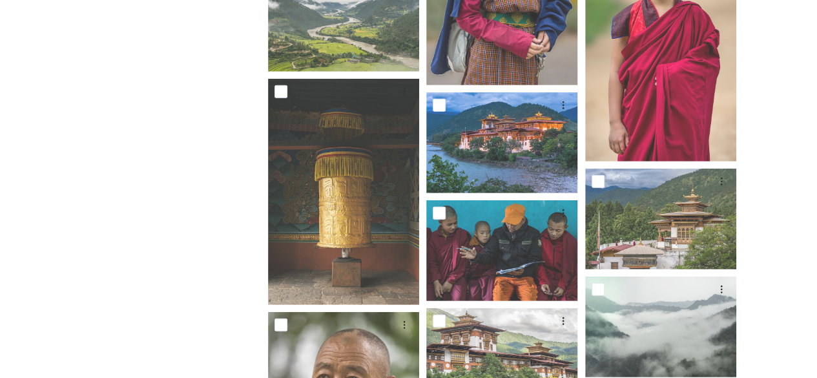
scroll to position [1679, 0]
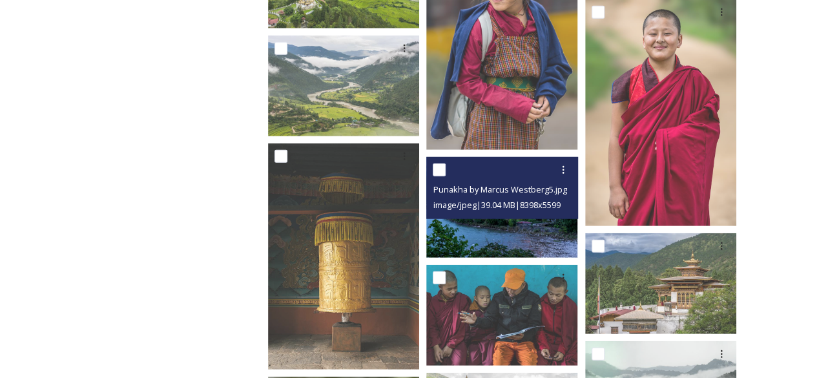
click at [512, 228] on img at bounding box center [501, 207] width 151 height 101
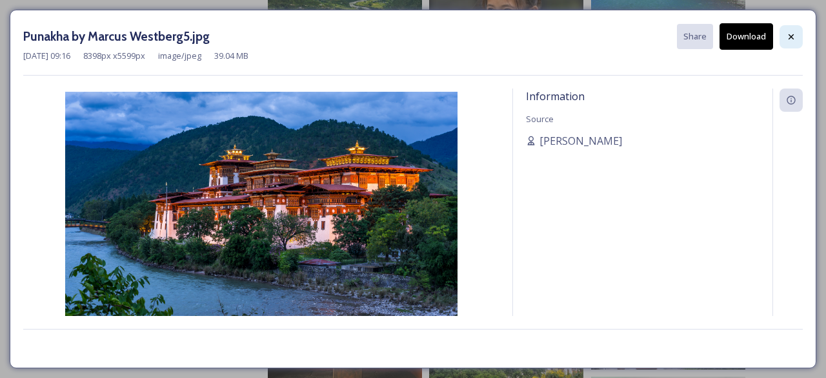
click at [788, 39] on icon at bounding box center [791, 37] width 10 height 10
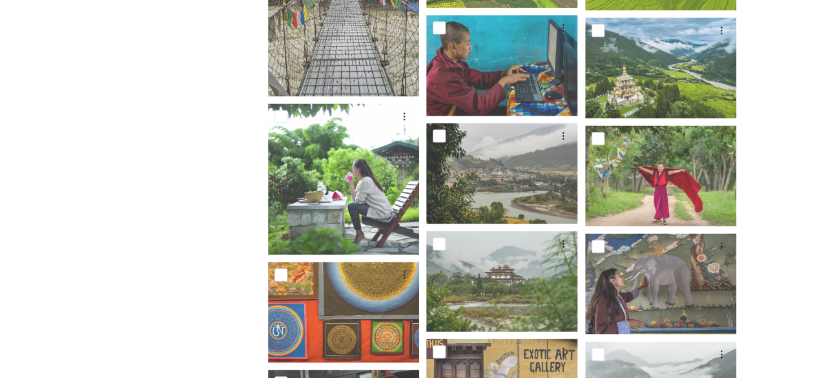
scroll to position [3357, 0]
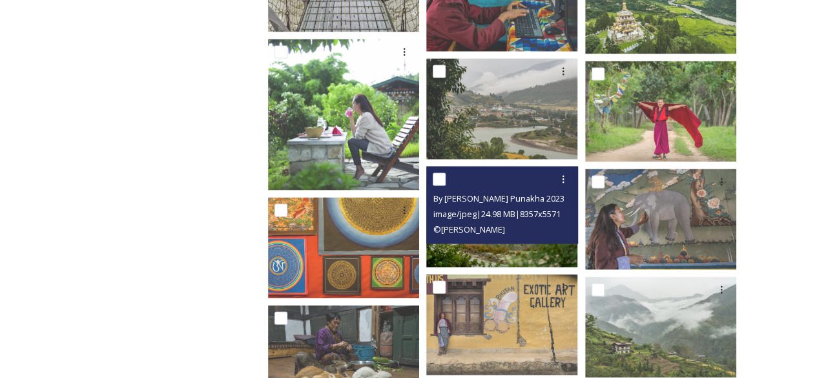
click at [522, 244] on img at bounding box center [501, 216] width 151 height 101
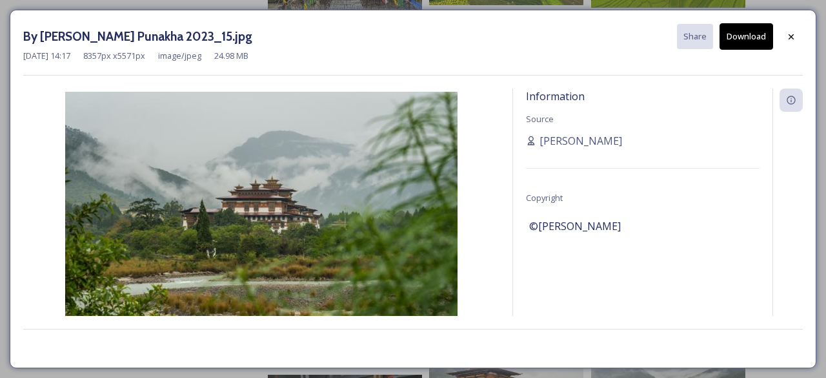
click at [797, 33] on div at bounding box center [791, 36] width 23 height 23
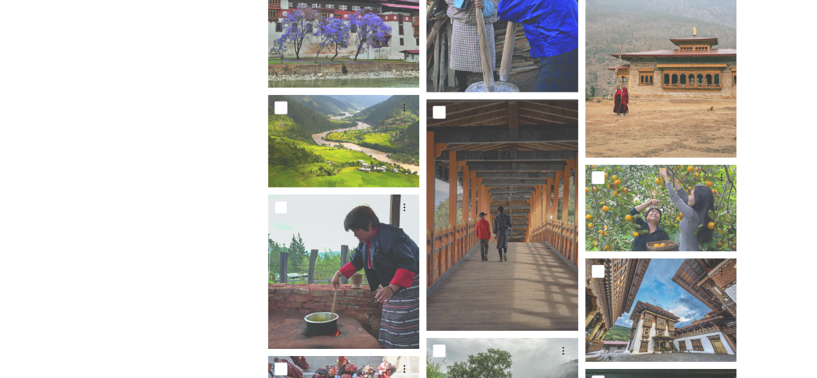
scroll to position [4584, 0]
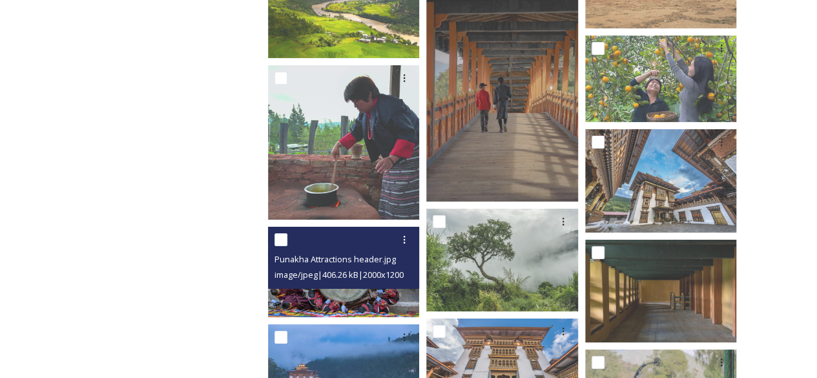
click at [345, 303] on img at bounding box center [343, 272] width 151 height 90
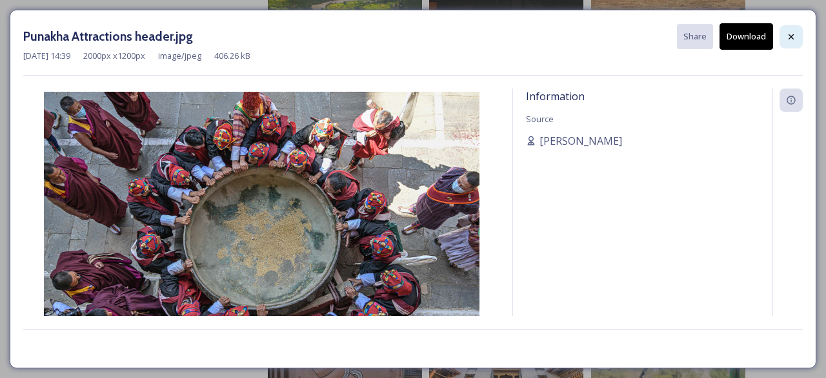
click at [790, 32] on icon at bounding box center [791, 37] width 10 height 10
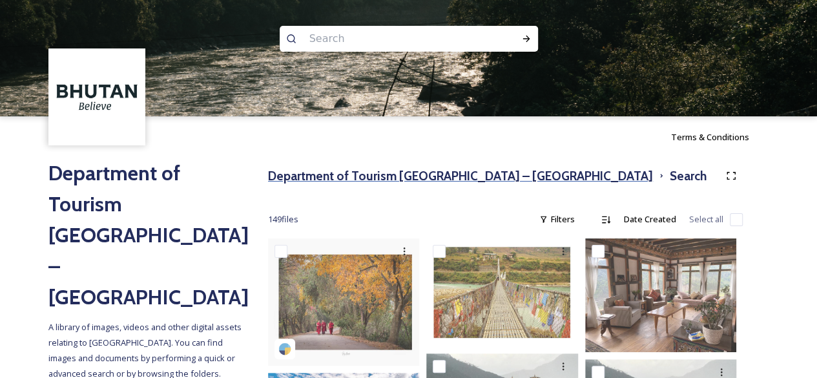
click at [474, 169] on h3 "Department of Tourism [GEOGRAPHIC_DATA] – [GEOGRAPHIC_DATA]" at bounding box center [460, 176] width 385 height 19
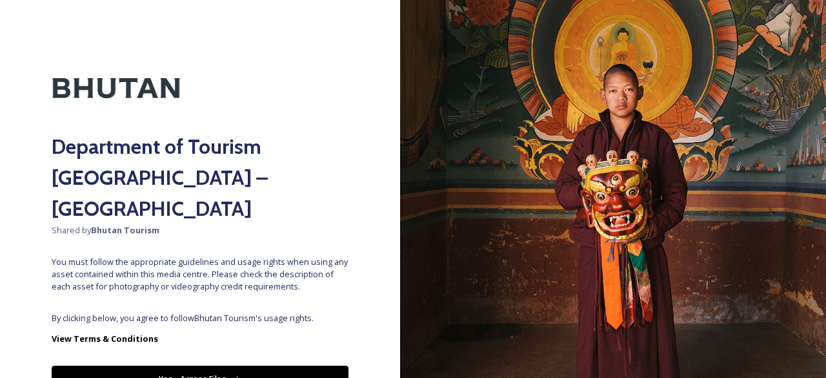
click at [203, 365] on button "Yes - Access Files" at bounding box center [200, 378] width 297 height 26
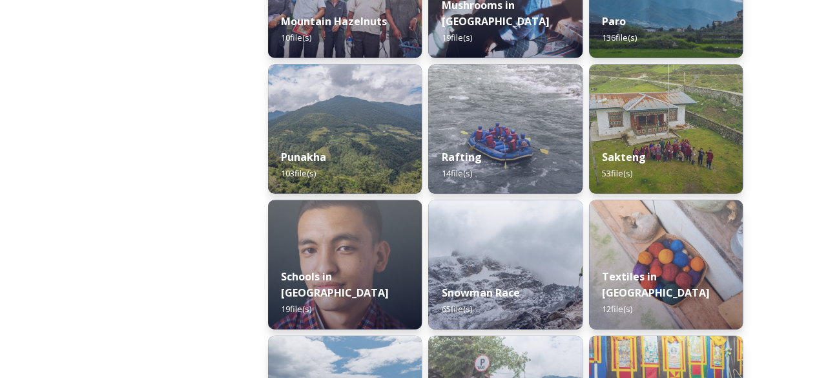
scroll to position [1291, 0]
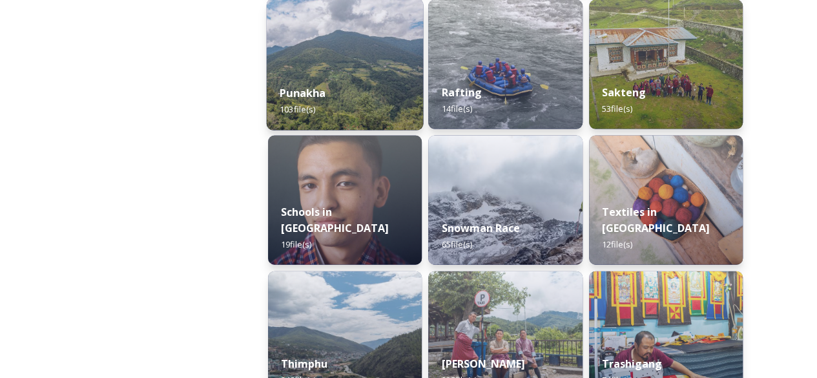
click at [342, 88] on div "Punakha 103 file(s)" at bounding box center [345, 101] width 157 height 59
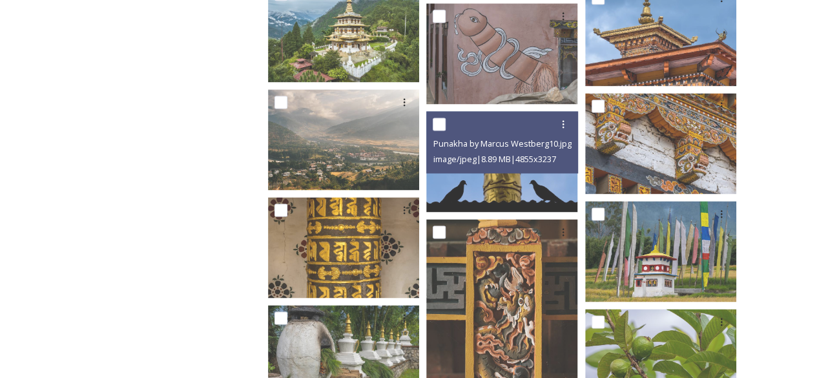
scroll to position [2964, 0]
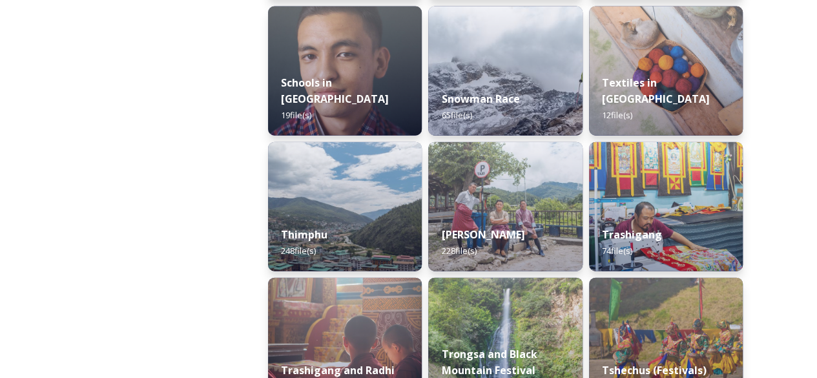
scroll to position [1485, 0]
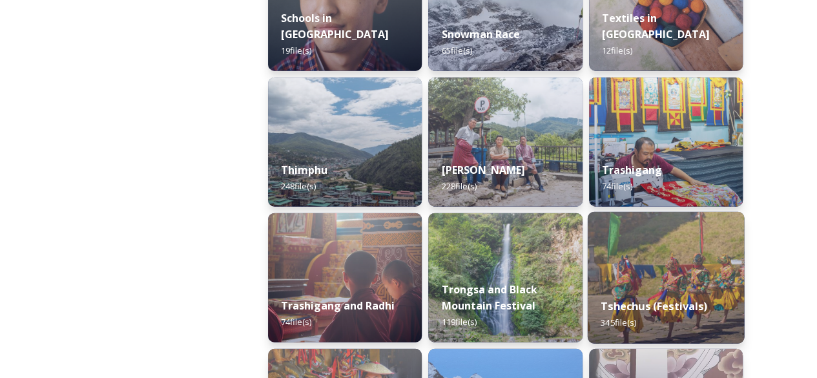
click at [669, 276] on img at bounding box center [665, 278] width 157 height 132
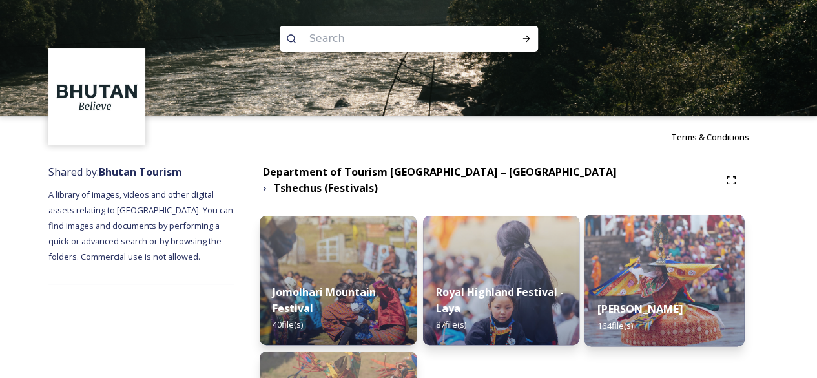
scroll to position [129, 0]
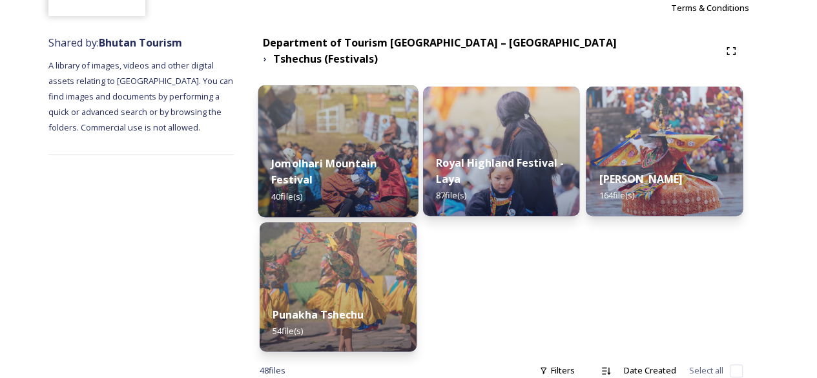
click at [340, 159] on strong "Jomolhari Mountain Festival" at bounding box center [323, 171] width 105 height 31
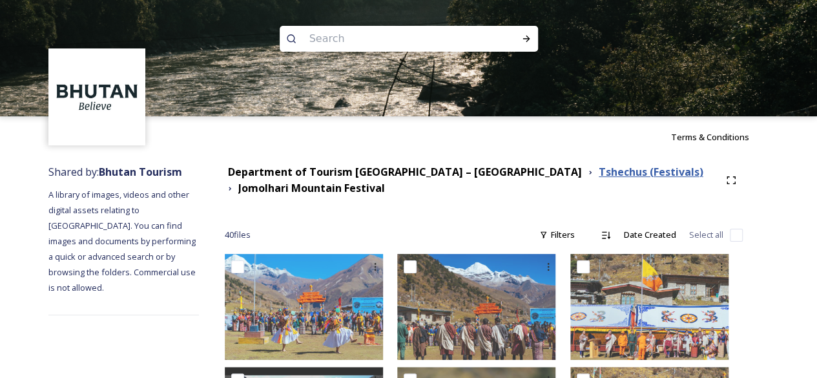
click at [599, 172] on strong "Tshechus (Festivals)" at bounding box center [651, 172] width 105 height 14
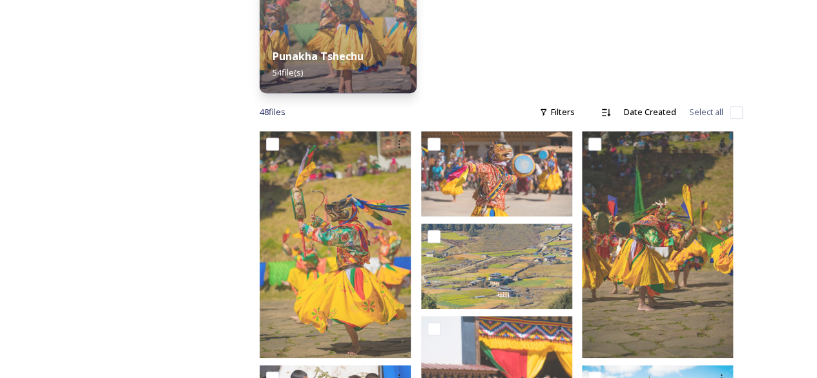
scroll to position [258, 0]
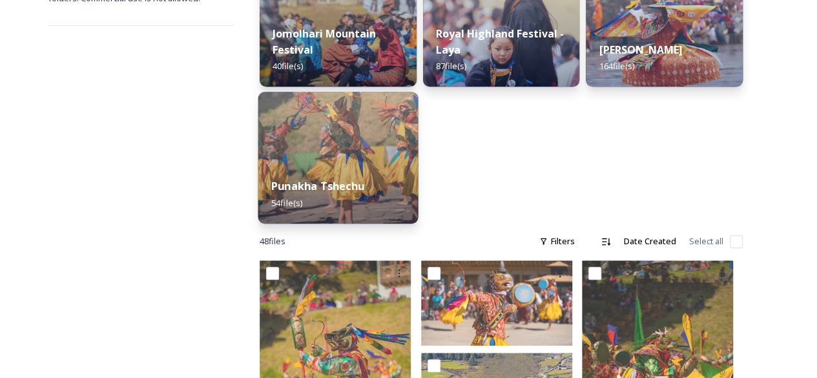
click at [356, 139] on img at bounding box center [338, 158] width 160 height 132
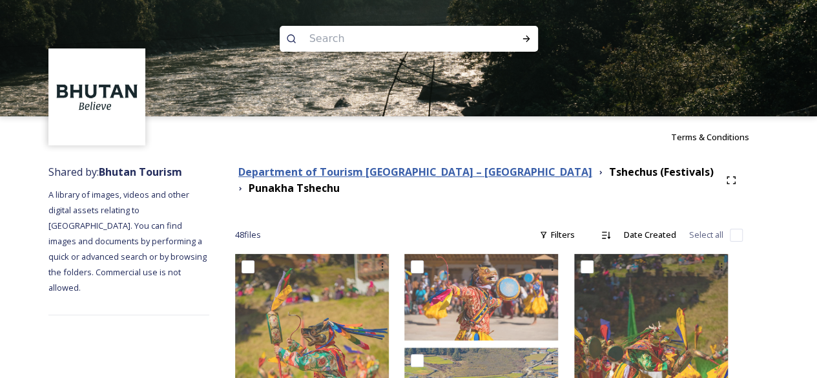
click at [373, 172] on strong "Department of Tourism [GEOGRAPHIC_DATA] – [GEOGRAPHIC_DATA]" at bounding box center [415, 172] width 354 height 14
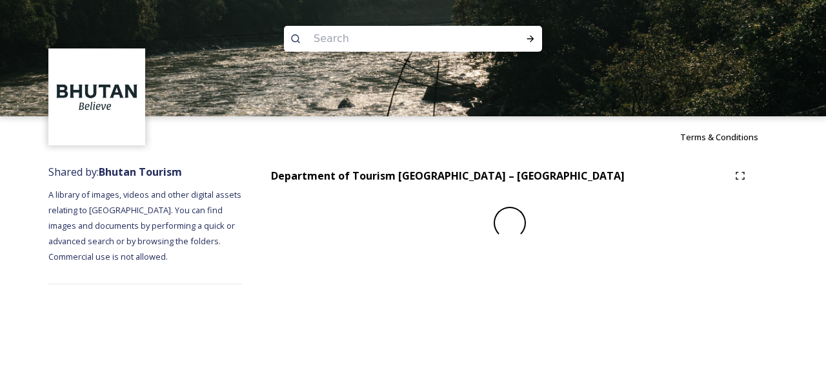
click at [351, 39] on input at bounding box center [395, 39] width 177 height 28
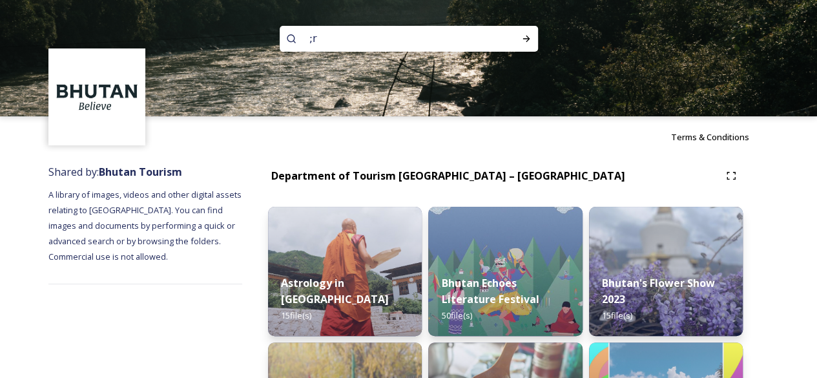
type input ";"
type input "thongdrol"
click at [527, 39] on icon at bounding box center [525, 39] width 7 height 6
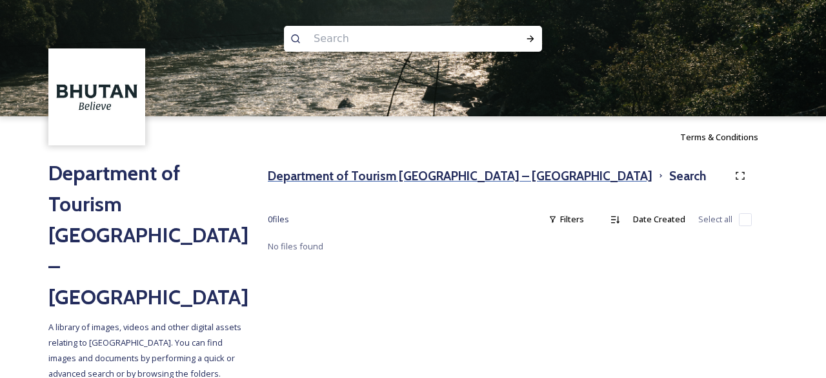
click at [426, 181] on h3 "Department of Tourism [GEOGRAPHIC_DATA] – [GEOGRAPHIC_DATA]" at bounding box center [460, 176] width 385 height 19
